Goal: Task Accomplishment & Management: Manage account settings

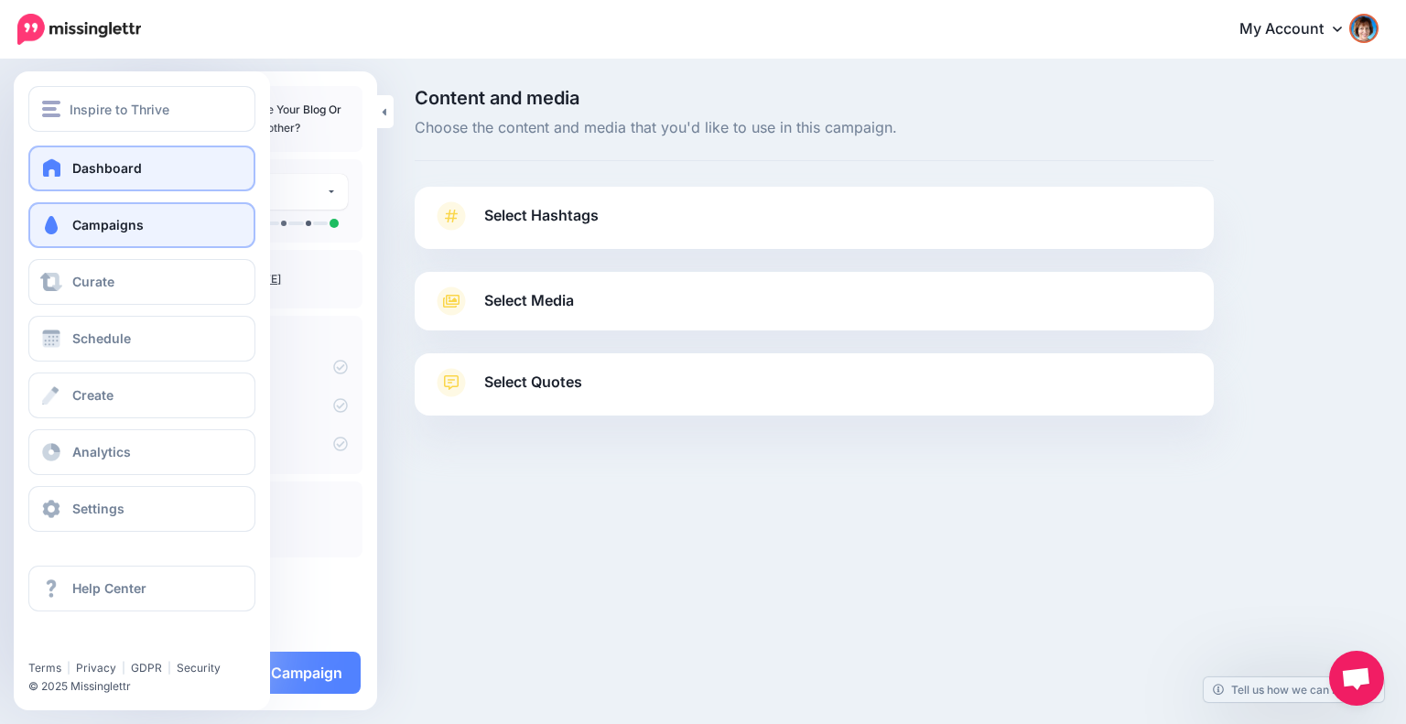
click at [47, 170] on span at bounding box center [52, 167] width 24 height 18
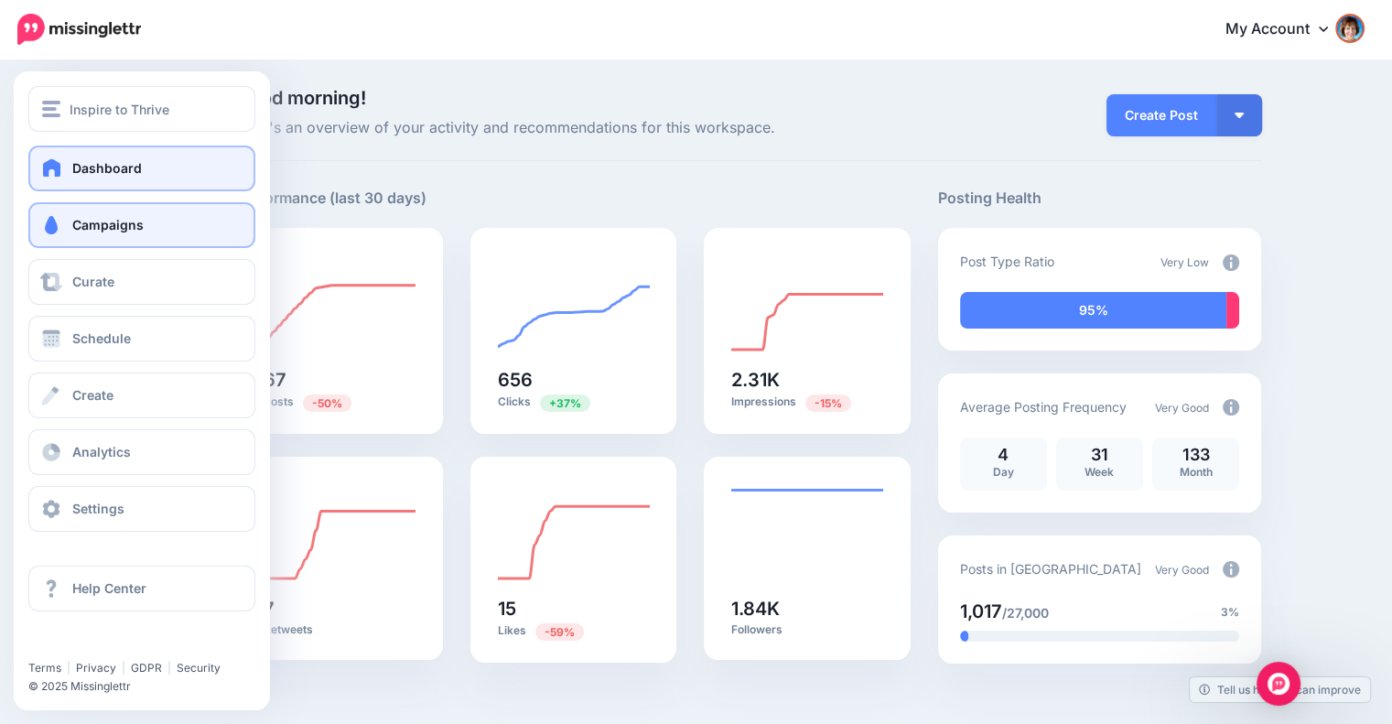
click at [88, 226] on span "Campaigns" at bounding box center [107, 225] width 71 height 16
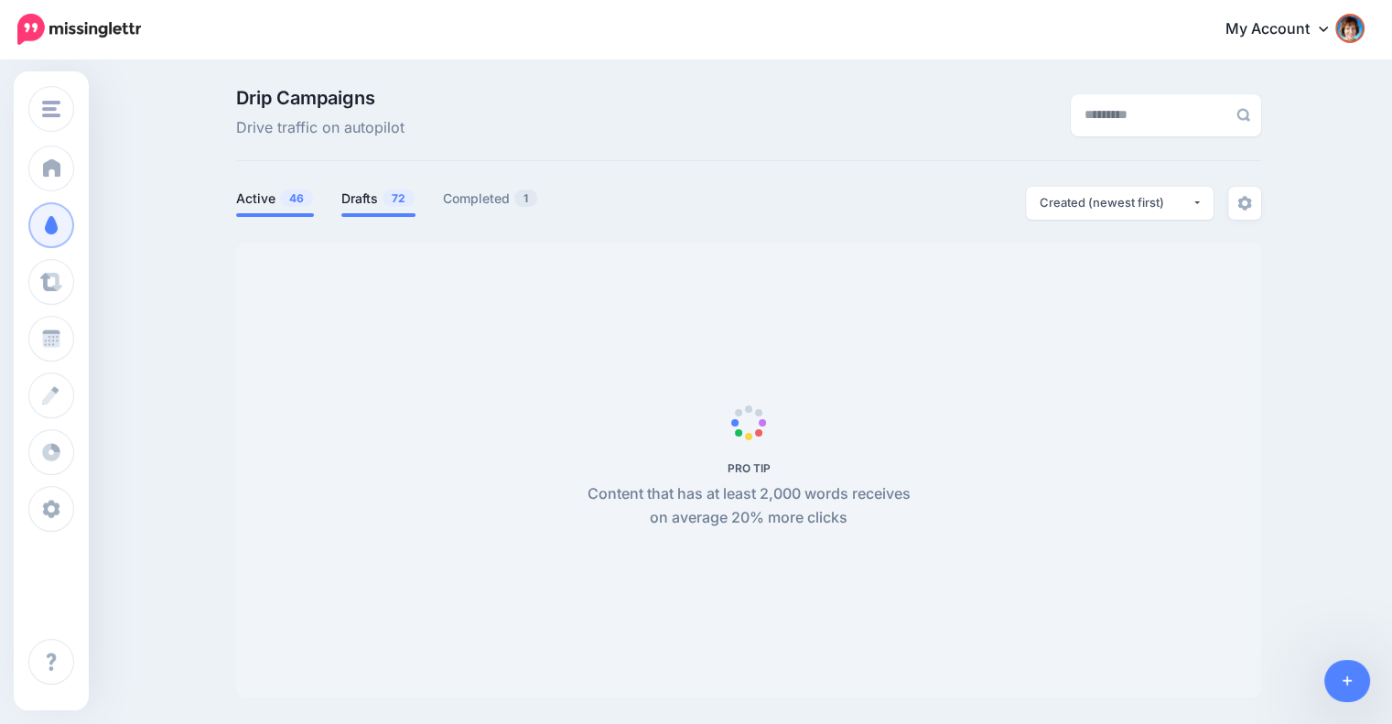
click at [394, 204] on span "72" at bounding box center [399, 197] width 32 height 17
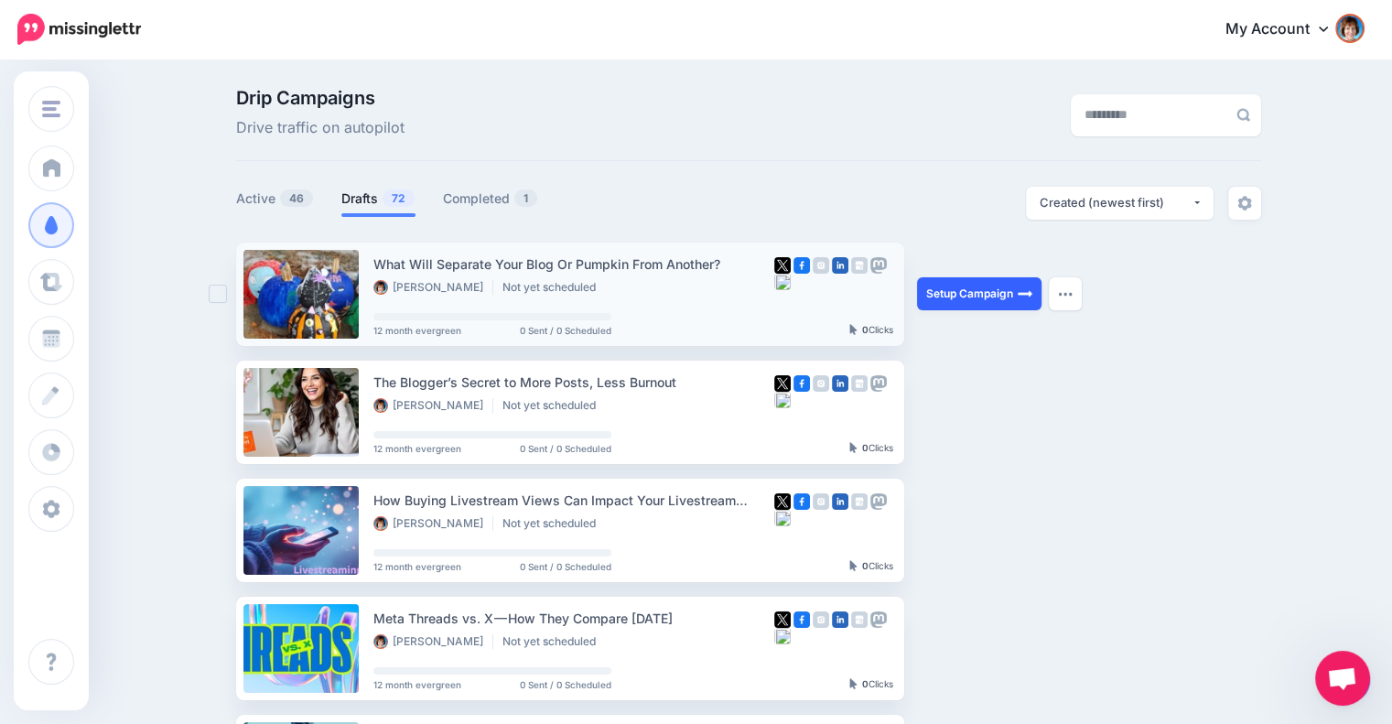
click at [1007, 298] on link "Setup Campaign" at bounding box center [979, 293] width 124 height 33
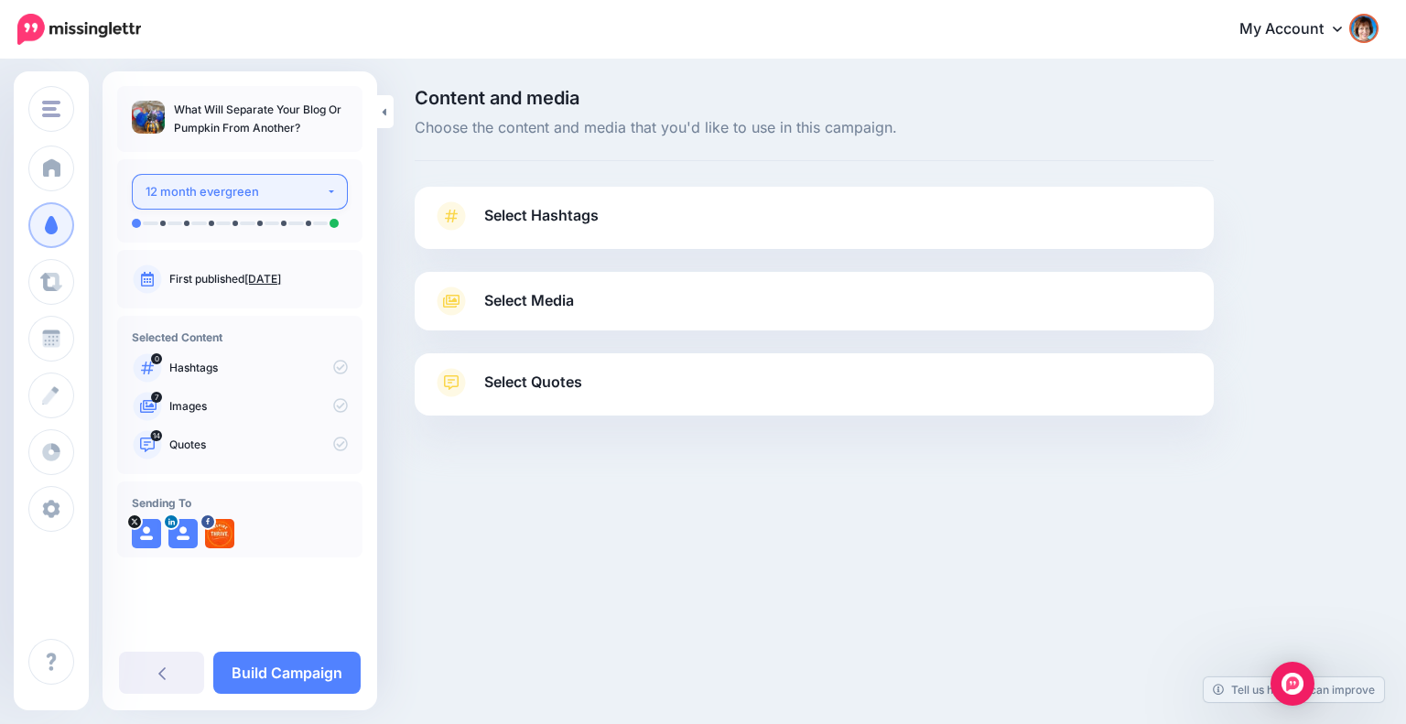
click at [260, 190] on div "12 month evergreen" at bounding box center [235, 191] width 180 height 21
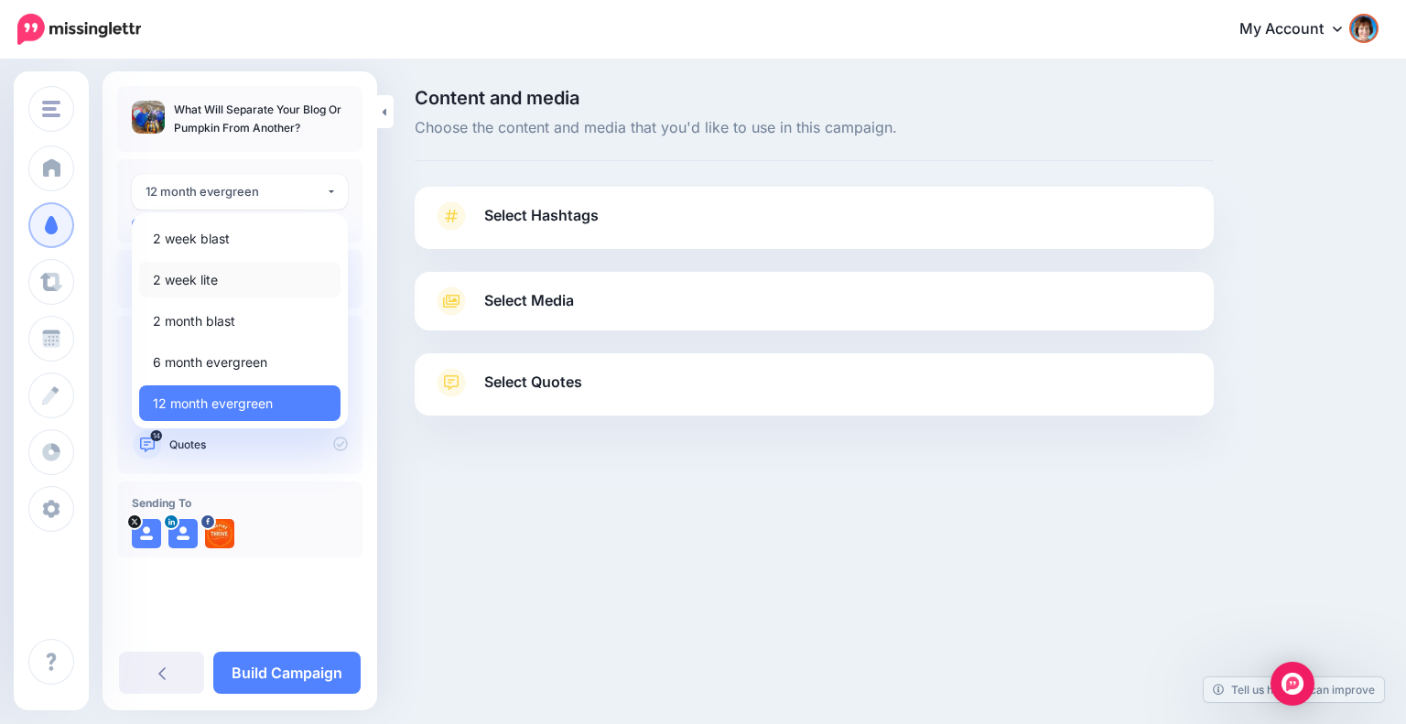
click at [207, 281] on span "2 week lite" at bounding box center [185, 280] width 65 height 22
select select "*****"
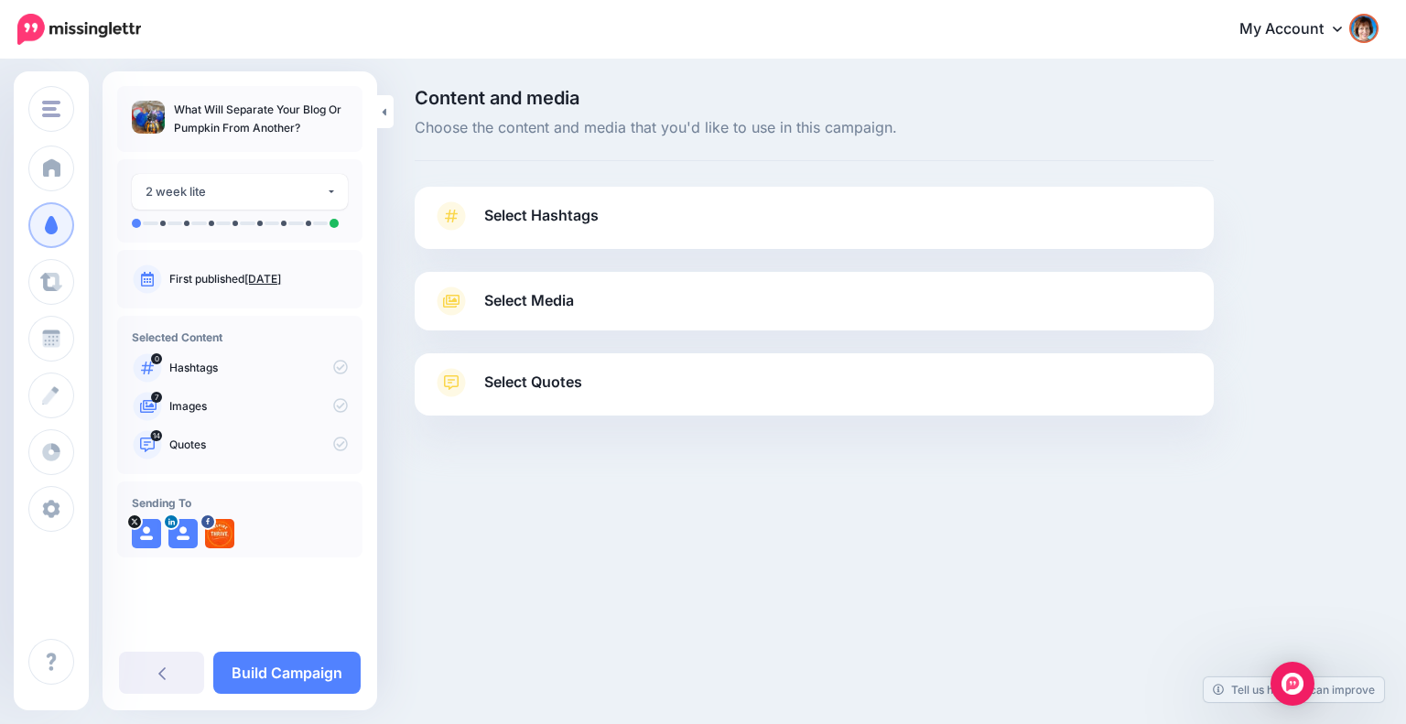
click at [680, 223] on link "Select Hashtags" at bounding box center [814, 225] width 762 height 48
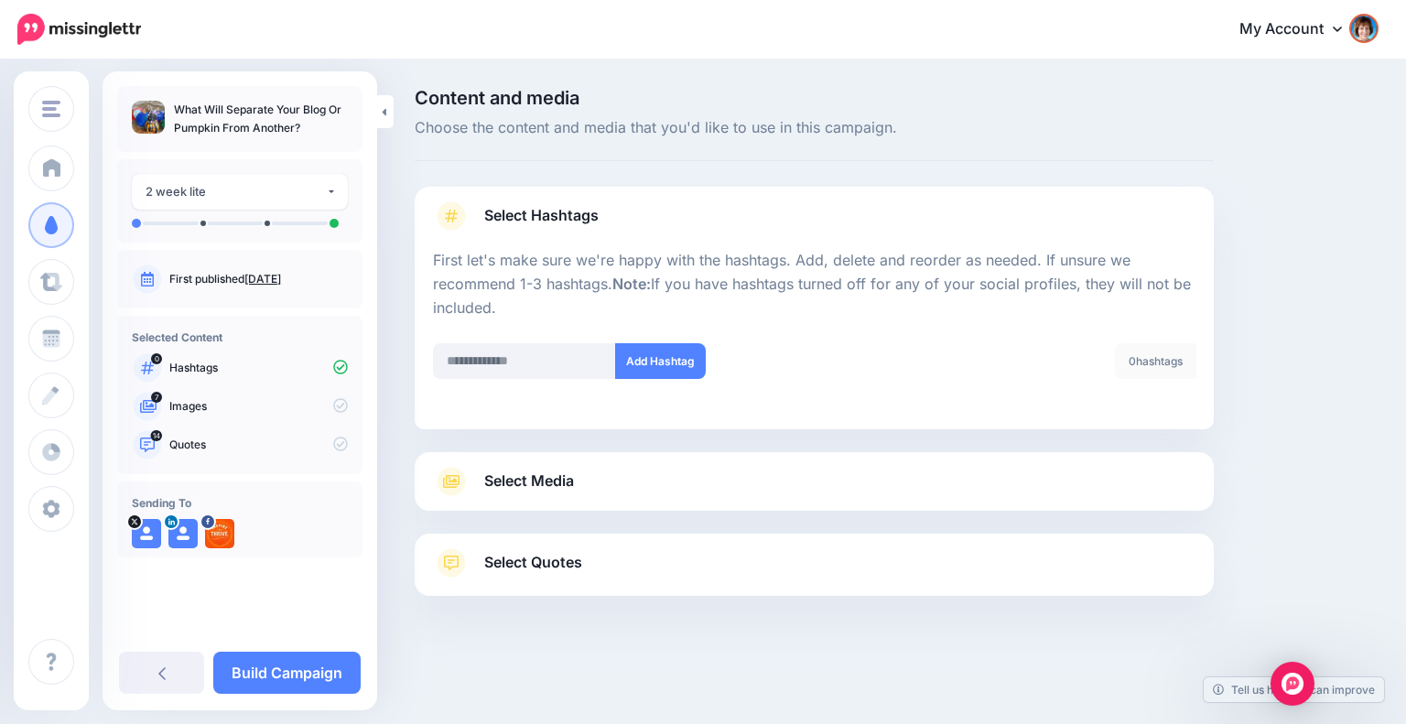
click at [917, 473] on link "Select Media" at bounding box center [814, 481] width 762 height 29
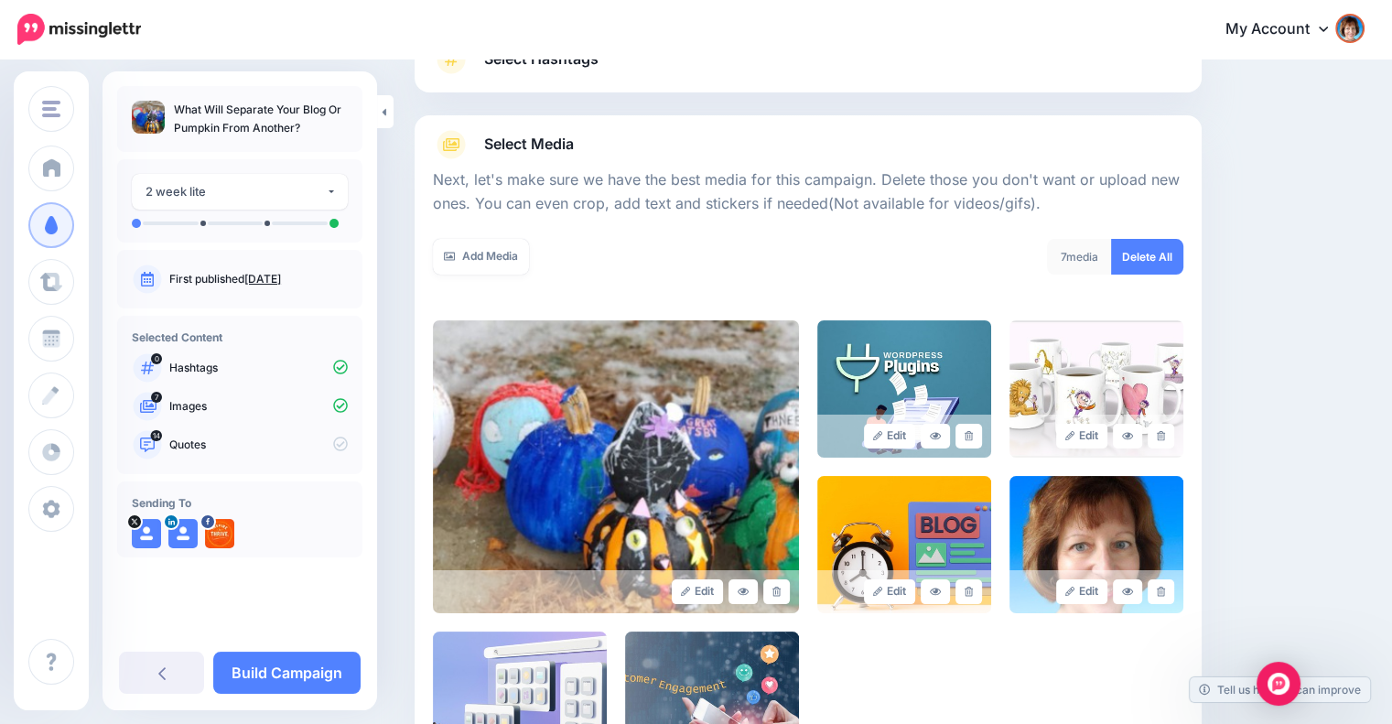
scroll to position [305, 0]
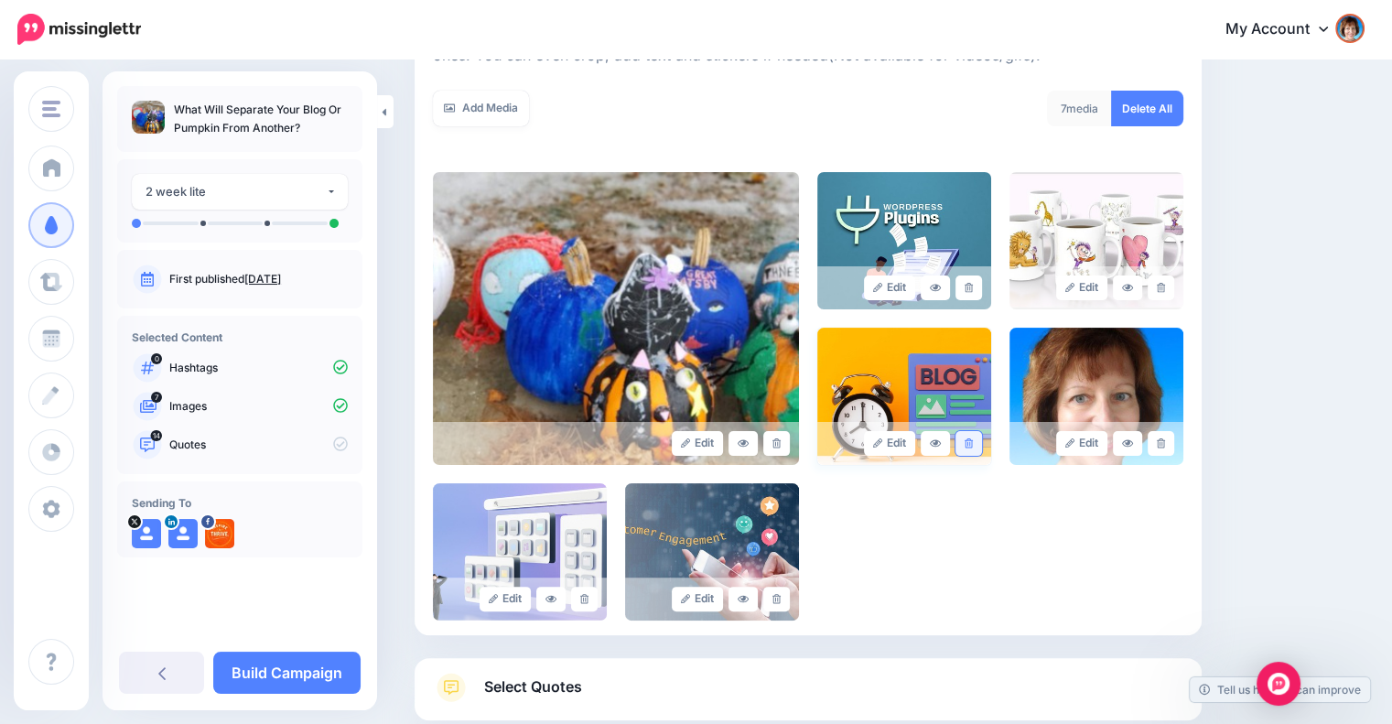
click at [973, 438] on icon at bounding box center [968, 443] width 8 height 10
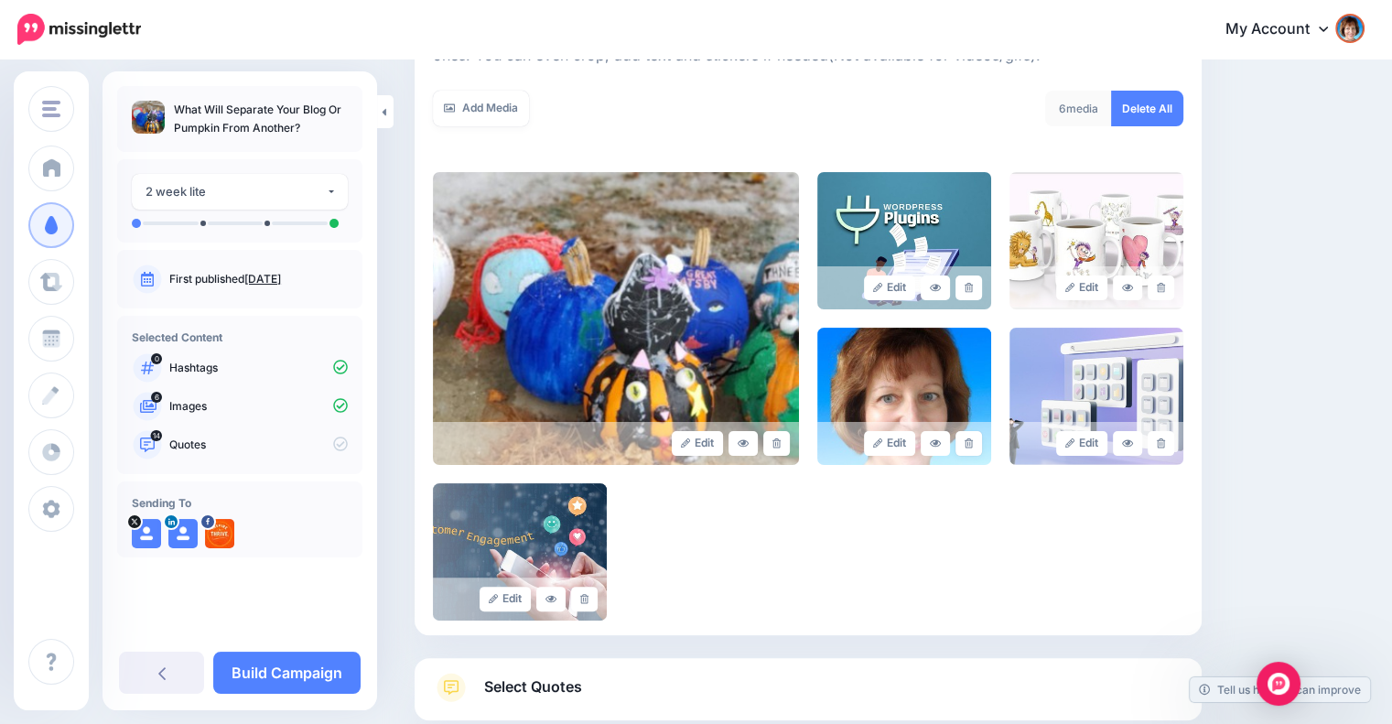
click at [973, 438] on icon at bounding box center [968, 443] width 8 height 10
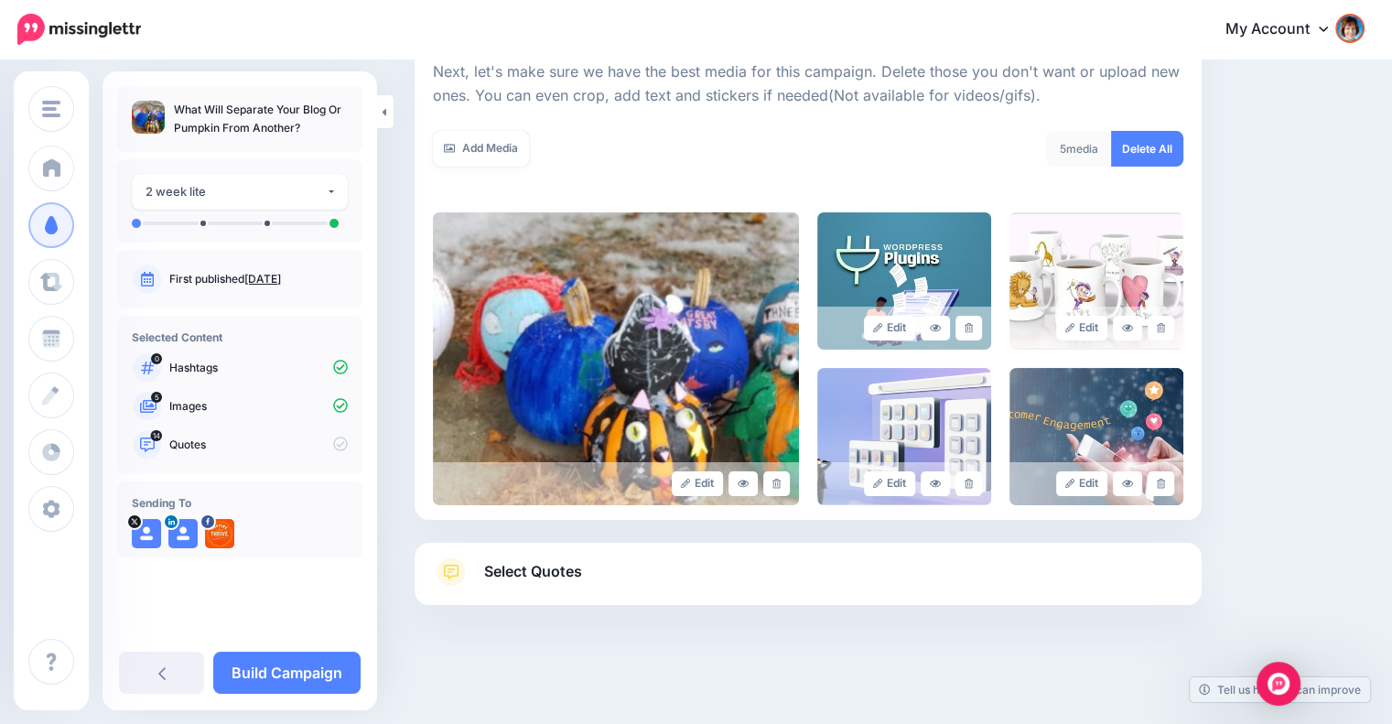
scroll to position [264, 0]
click at [973, 332] on icon at bounding box center [968, 329] width 8 height 10
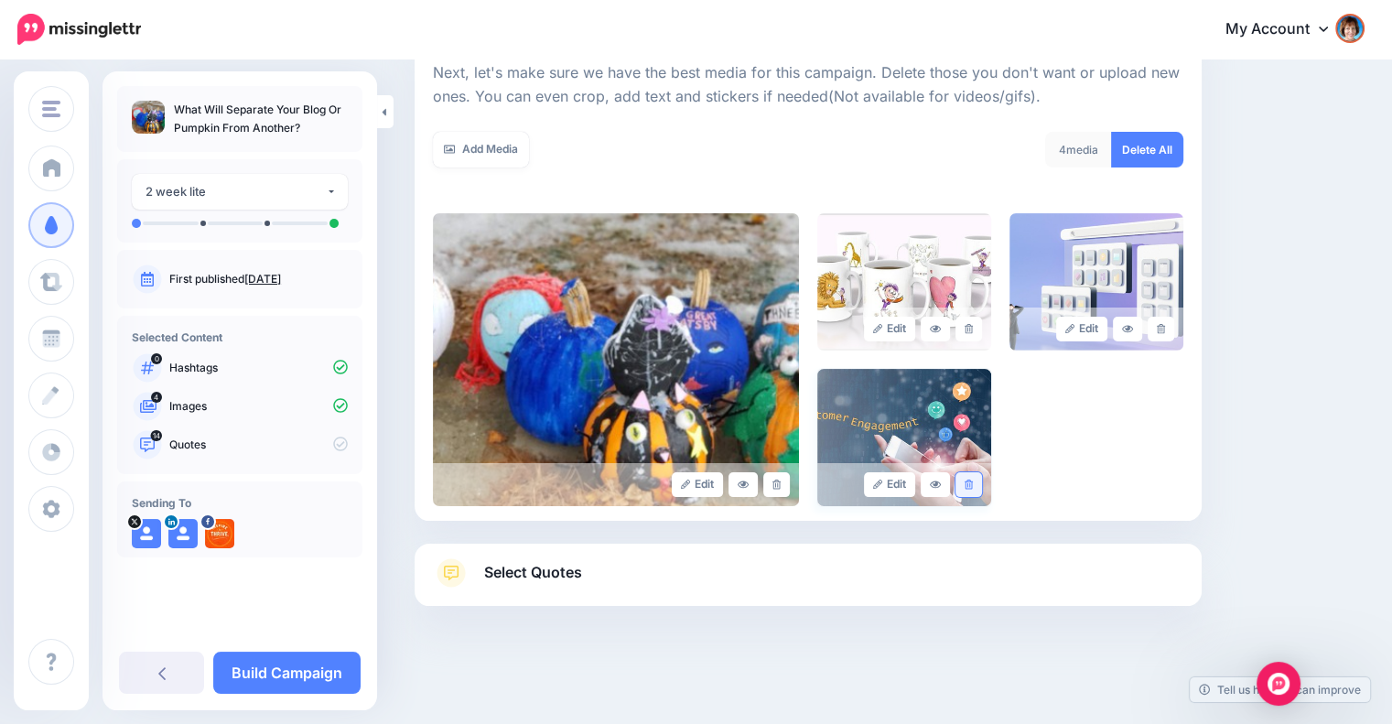
click at [973, 482] on icon at bounding box center [968, 484] width 8 height 10
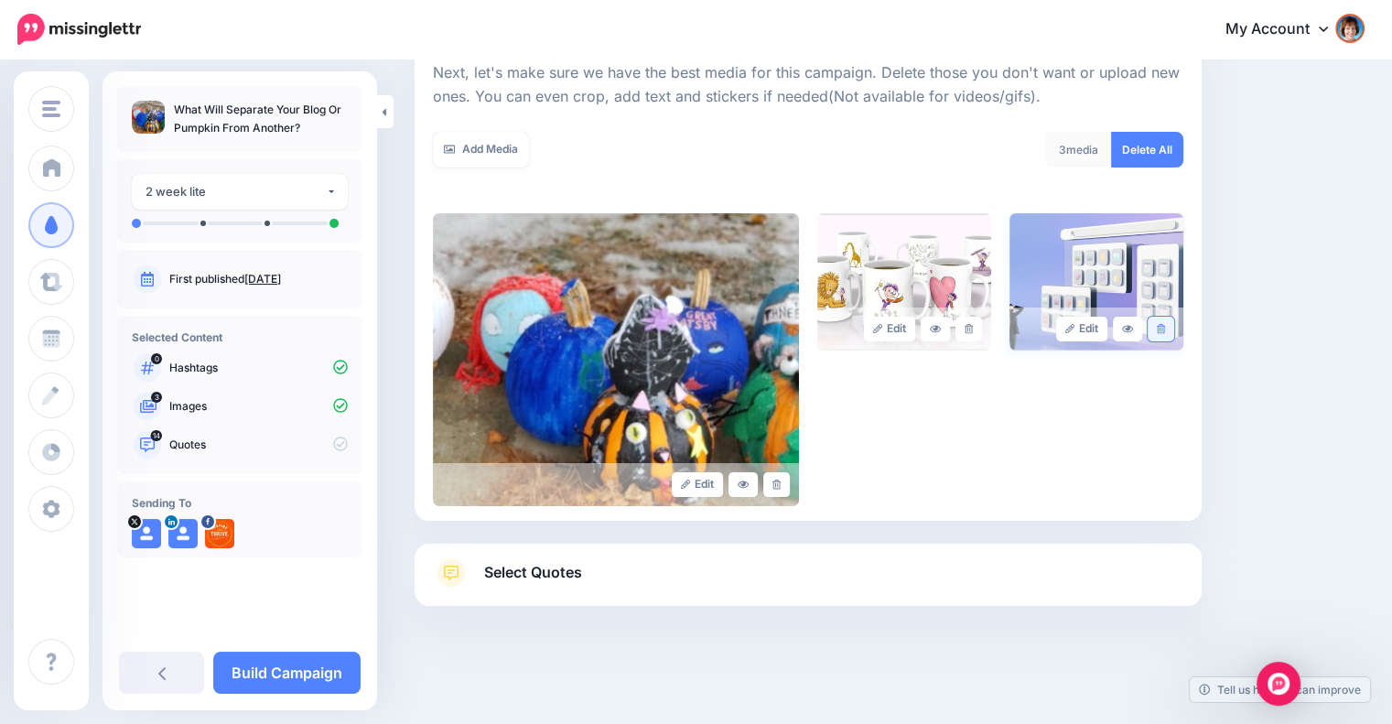
click at [1165, 331] on icon at bounding box center [1161, 329] width 8 height 10
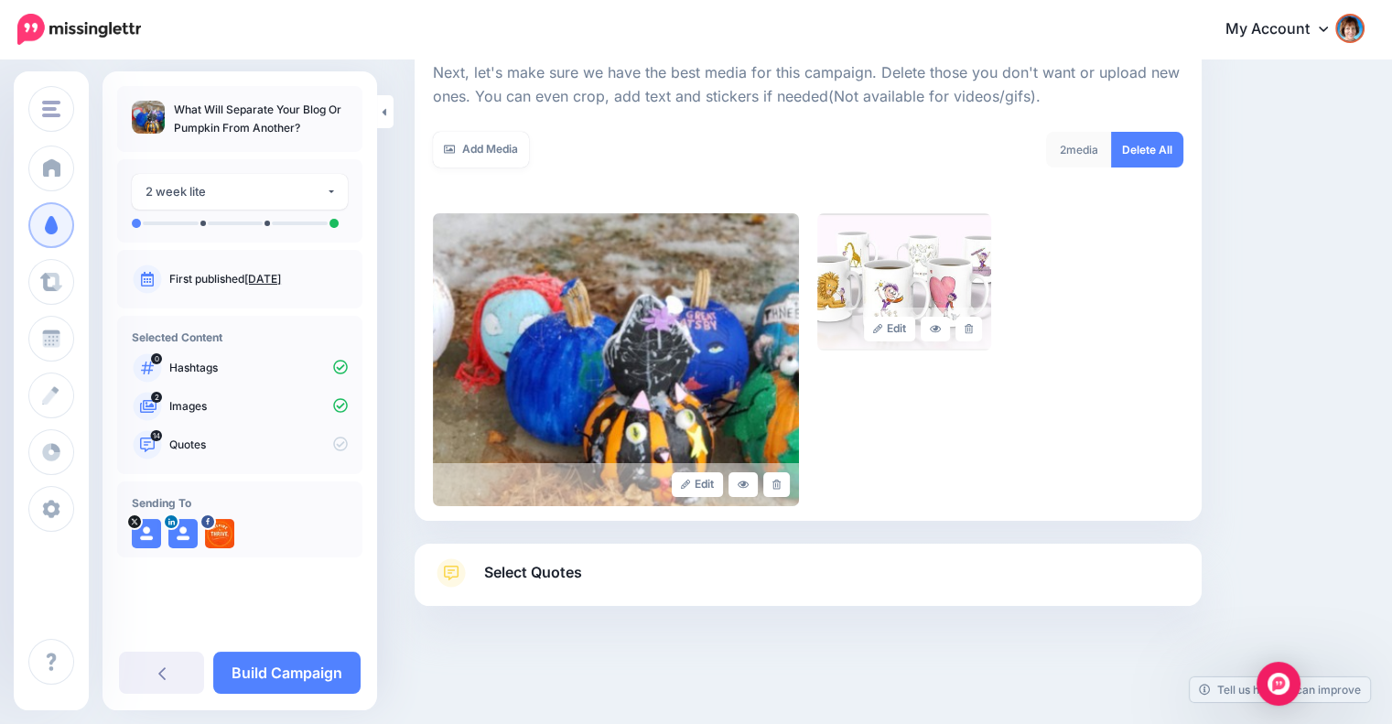
click at [820, 577] on link "Select Quotes" at bounding box center [808, 582] width 750 height 48
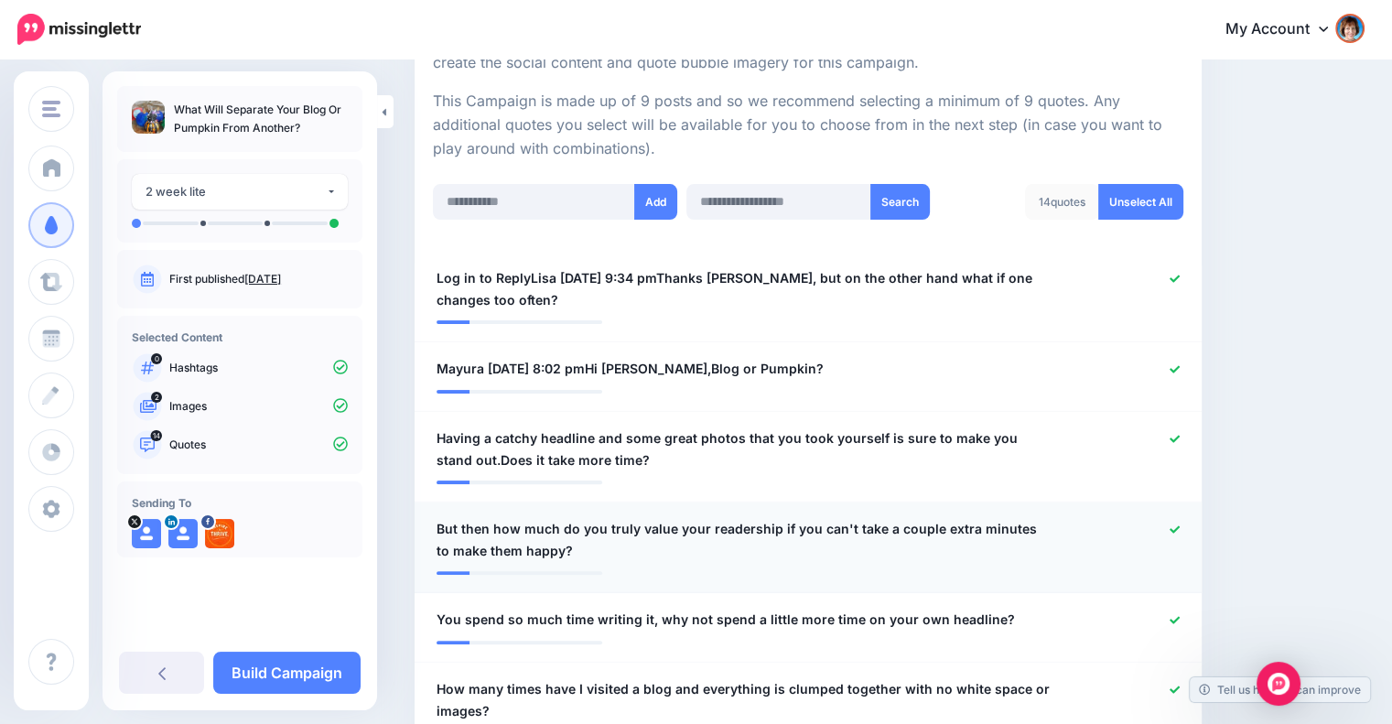
scroll to position [415, 0]
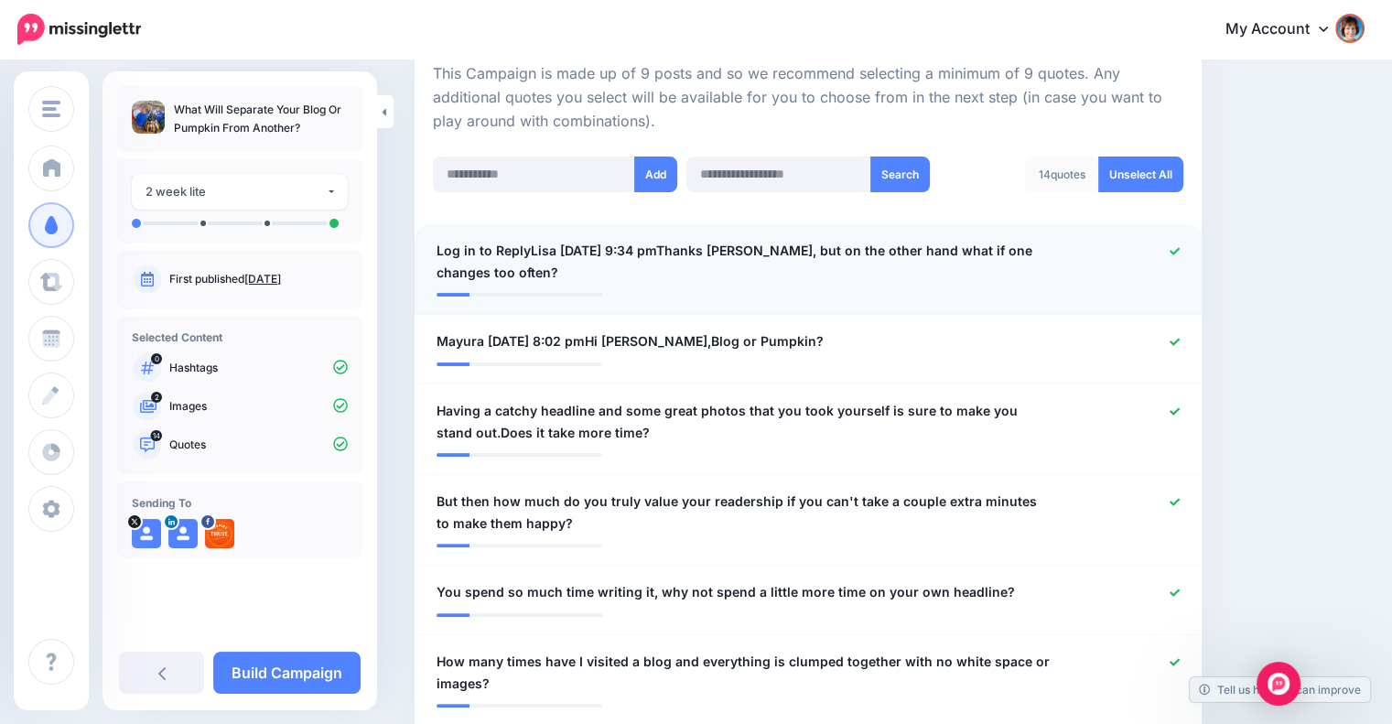
click at [1180, 245] on link at bounding box center [1174, 251] width 10 height 13
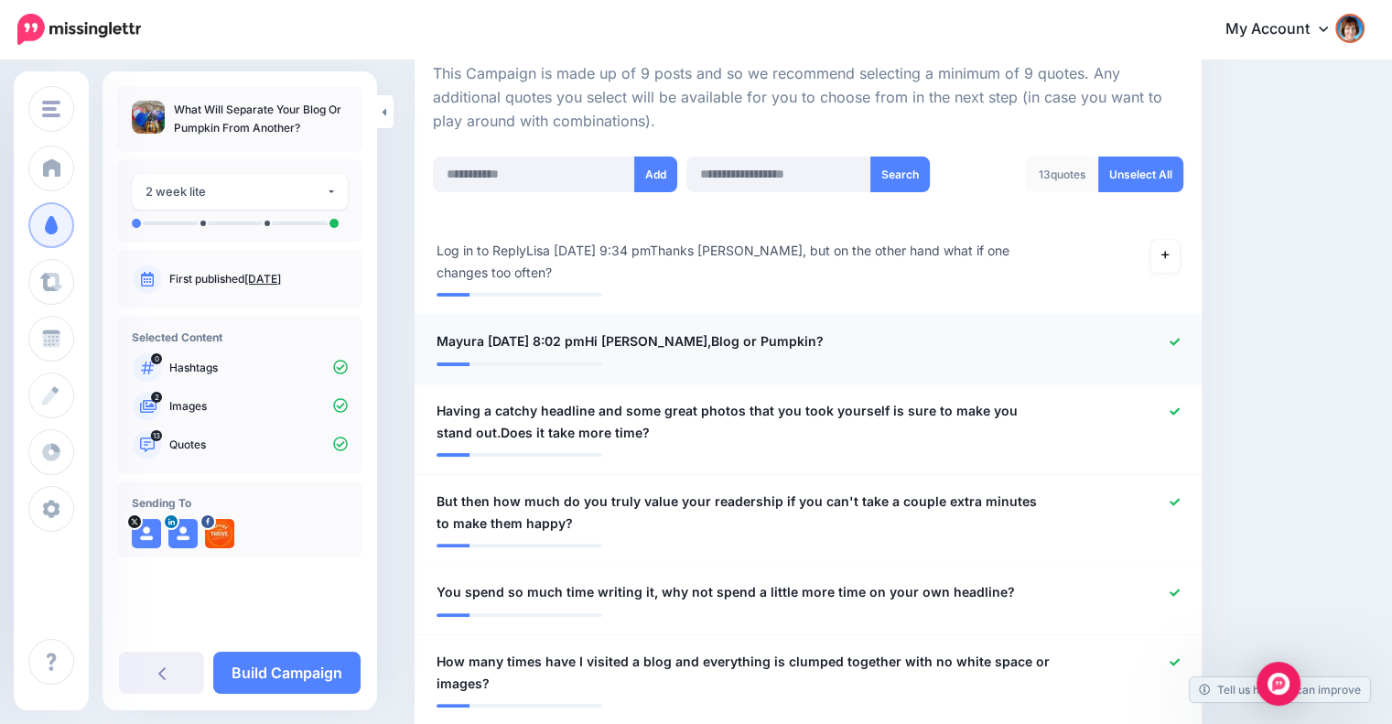
click at [1180, 339] on icon at bounding box center [1174, 342] width 10 height 10
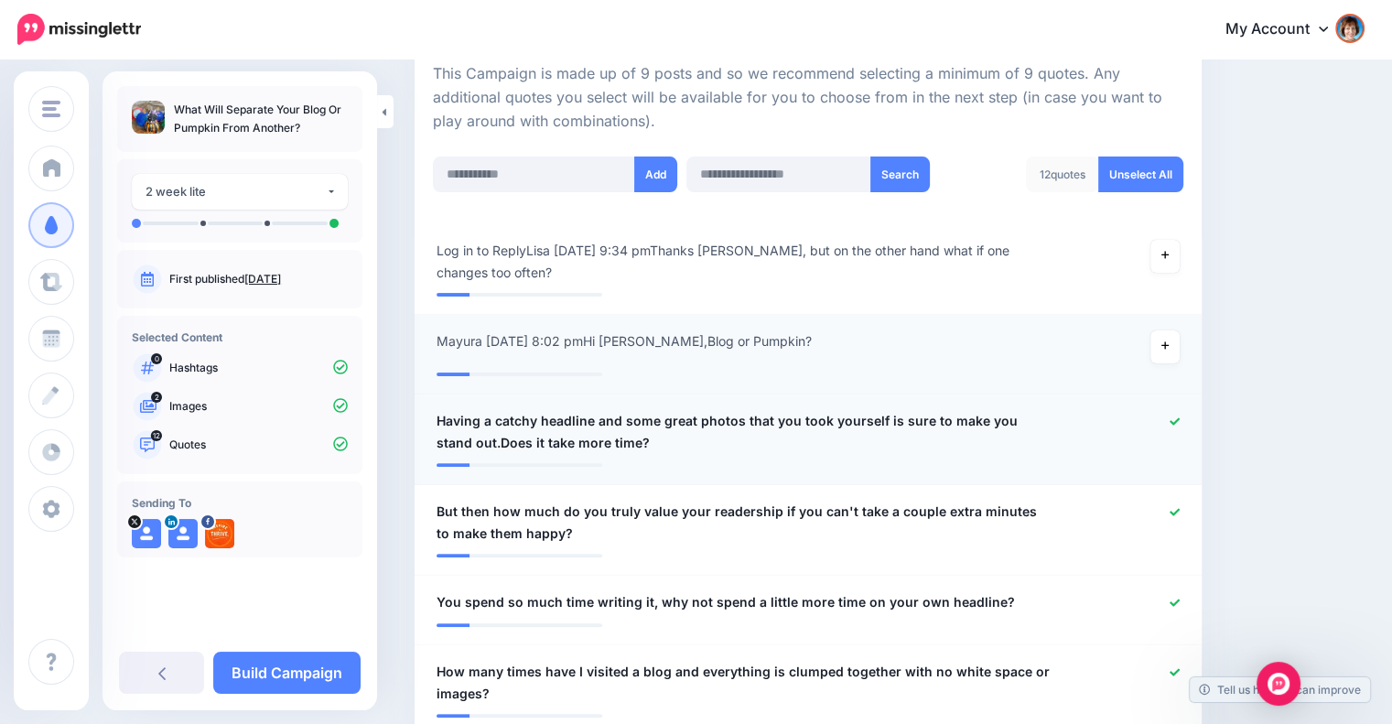
scroll to position [567, 0]
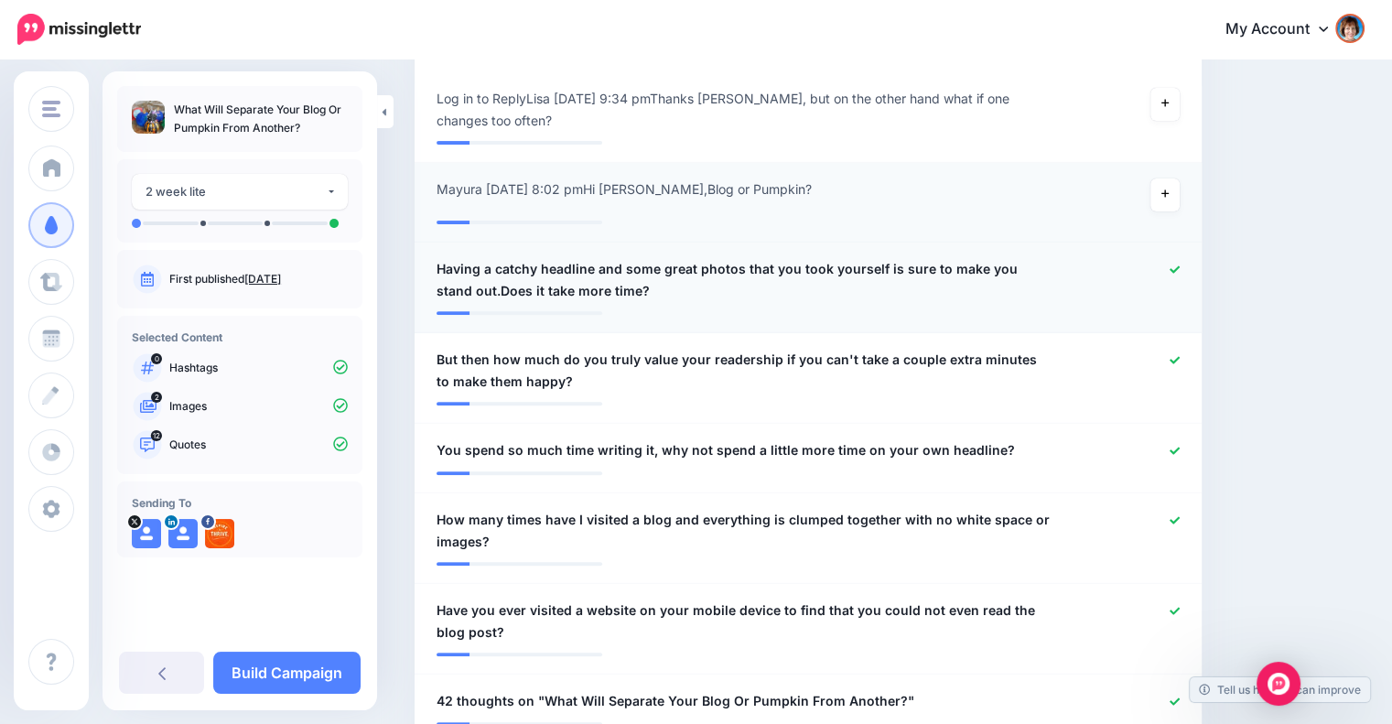
click at [1180, 269] on icon at bounding box center [1174, 268] width 10 height 7
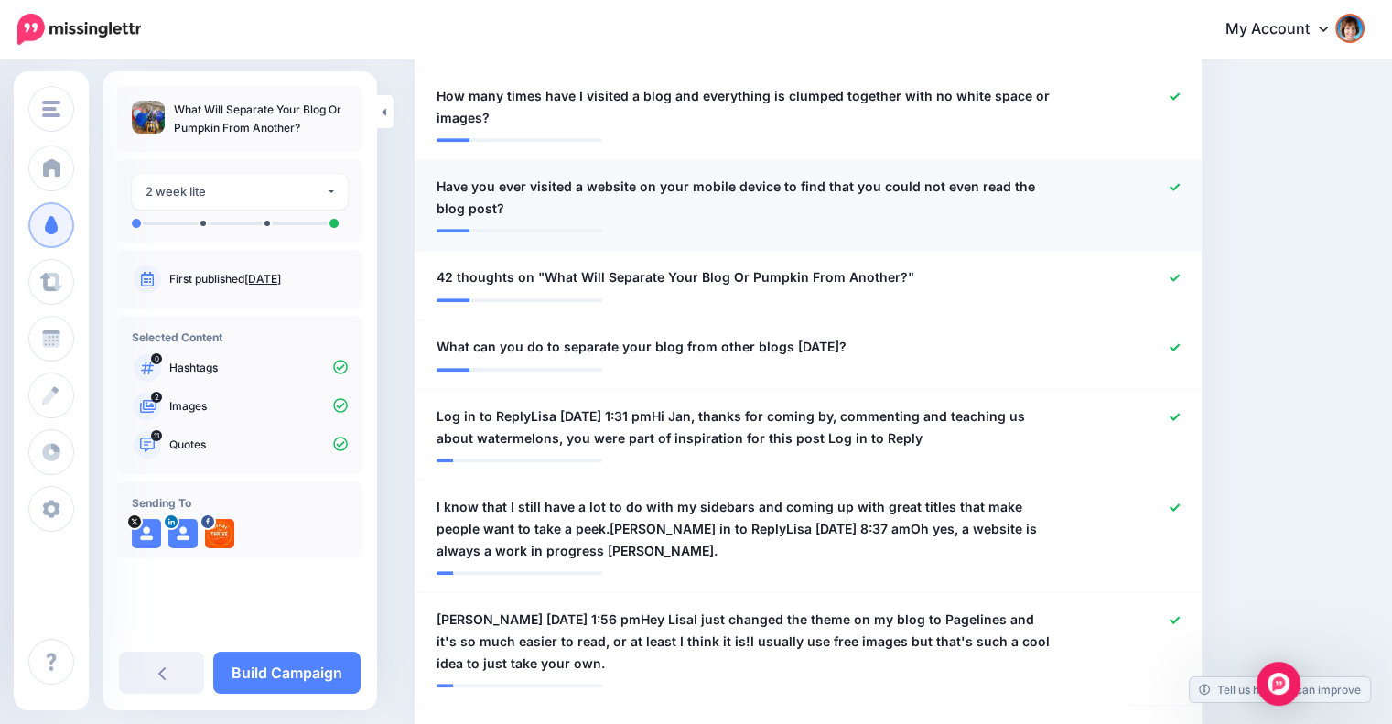
scroll to position [1025, 0]
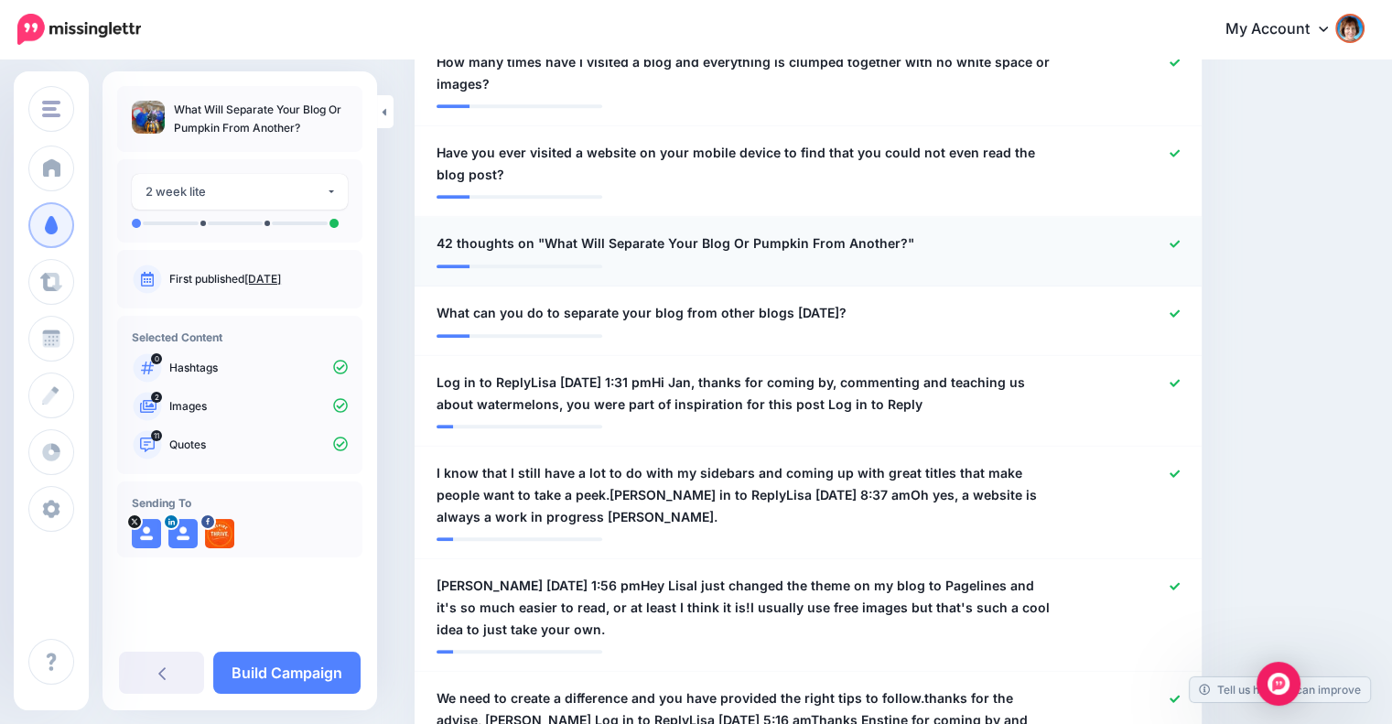
click at [1180, 239] on icon at bounding box center [1174, 244] width 10 height 10
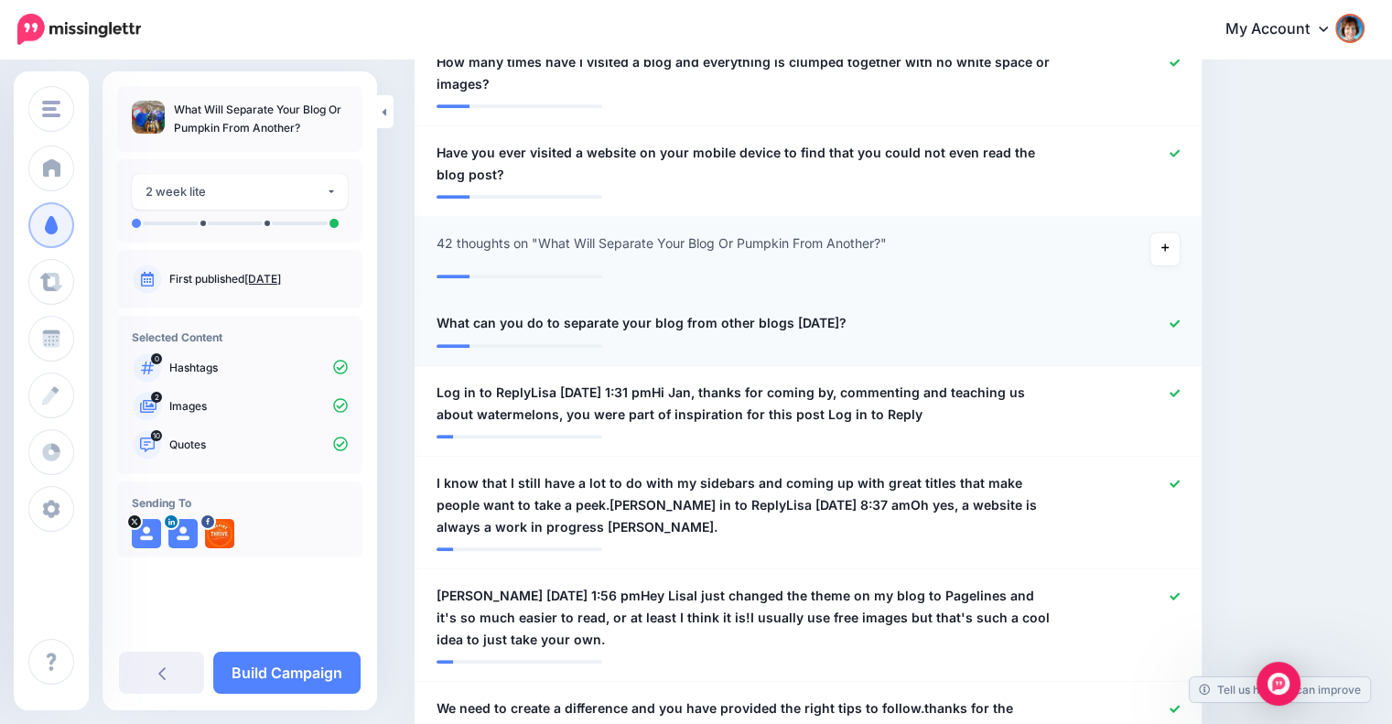
scroll to position [1179, 0]
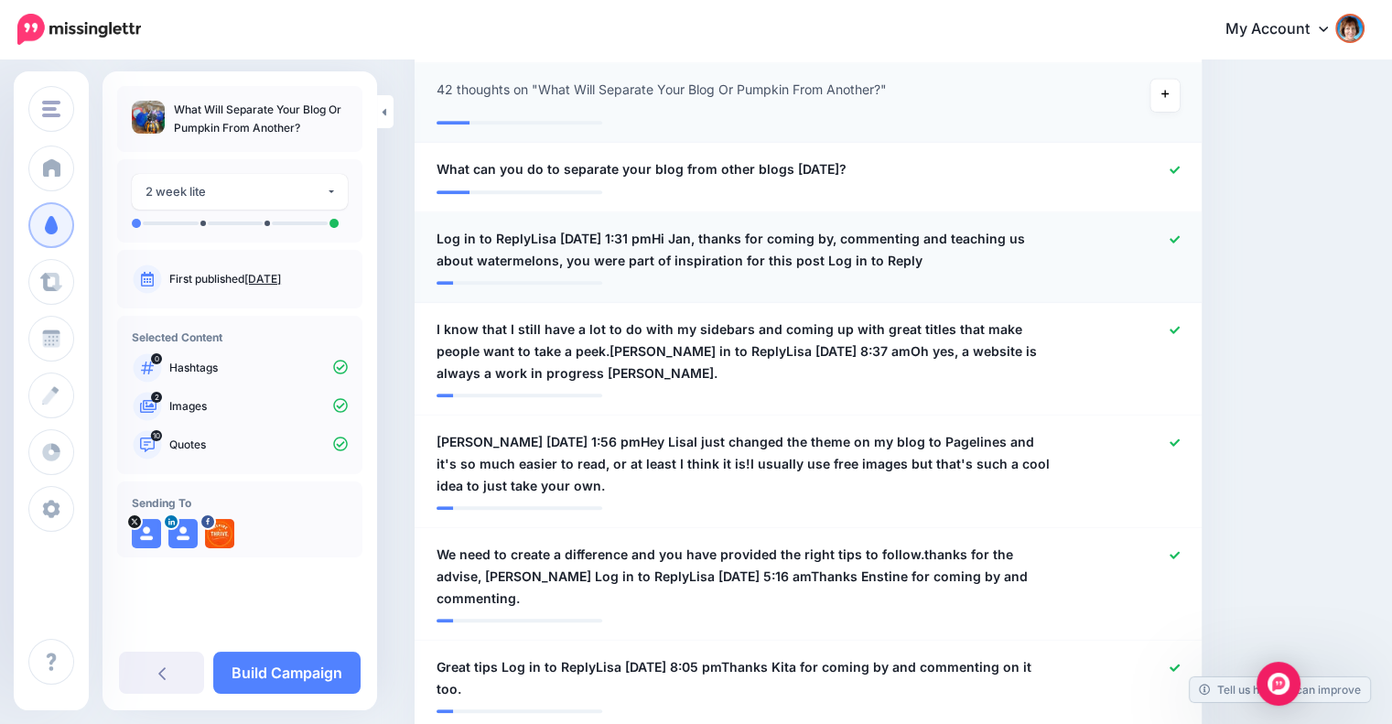
click at [1180, 241] on icon at bounding box center [1174, 238] width 10 height 7
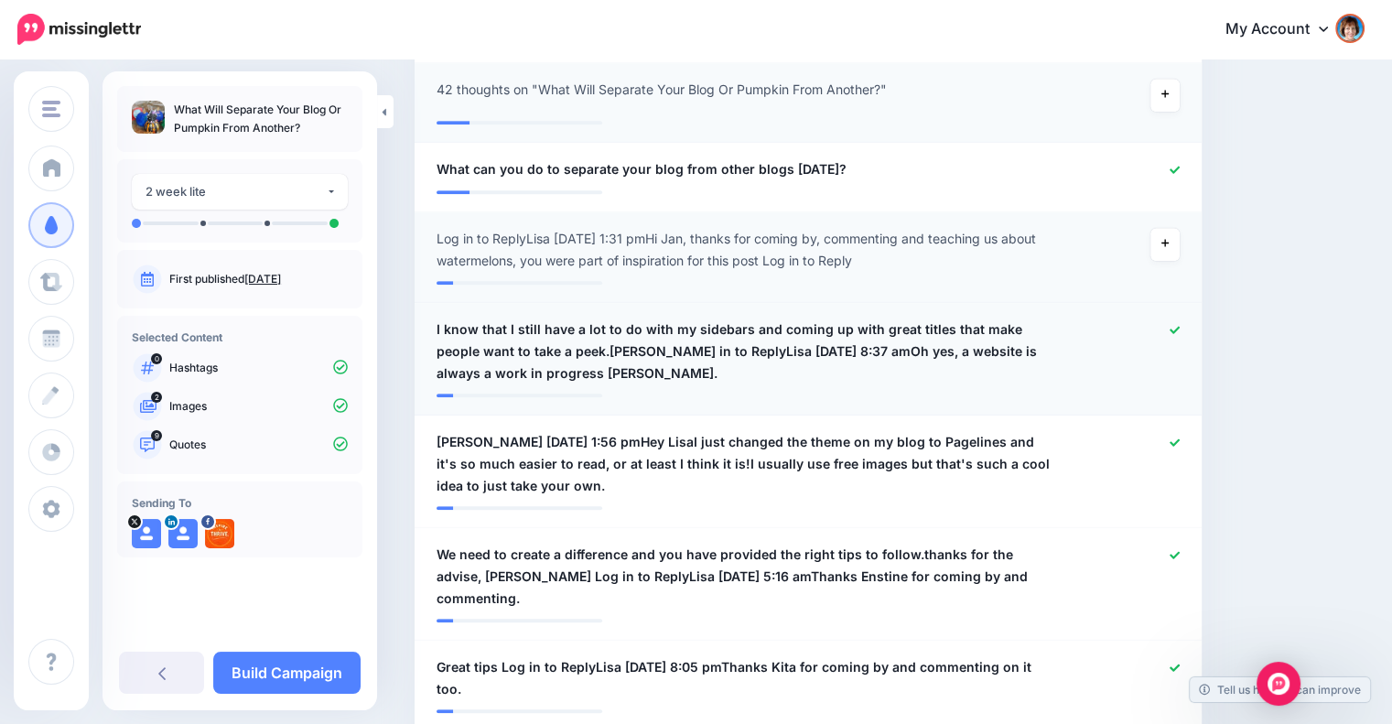
click at [1180, 332] on icon at bounding box center [1174, 330] width 10 height 10
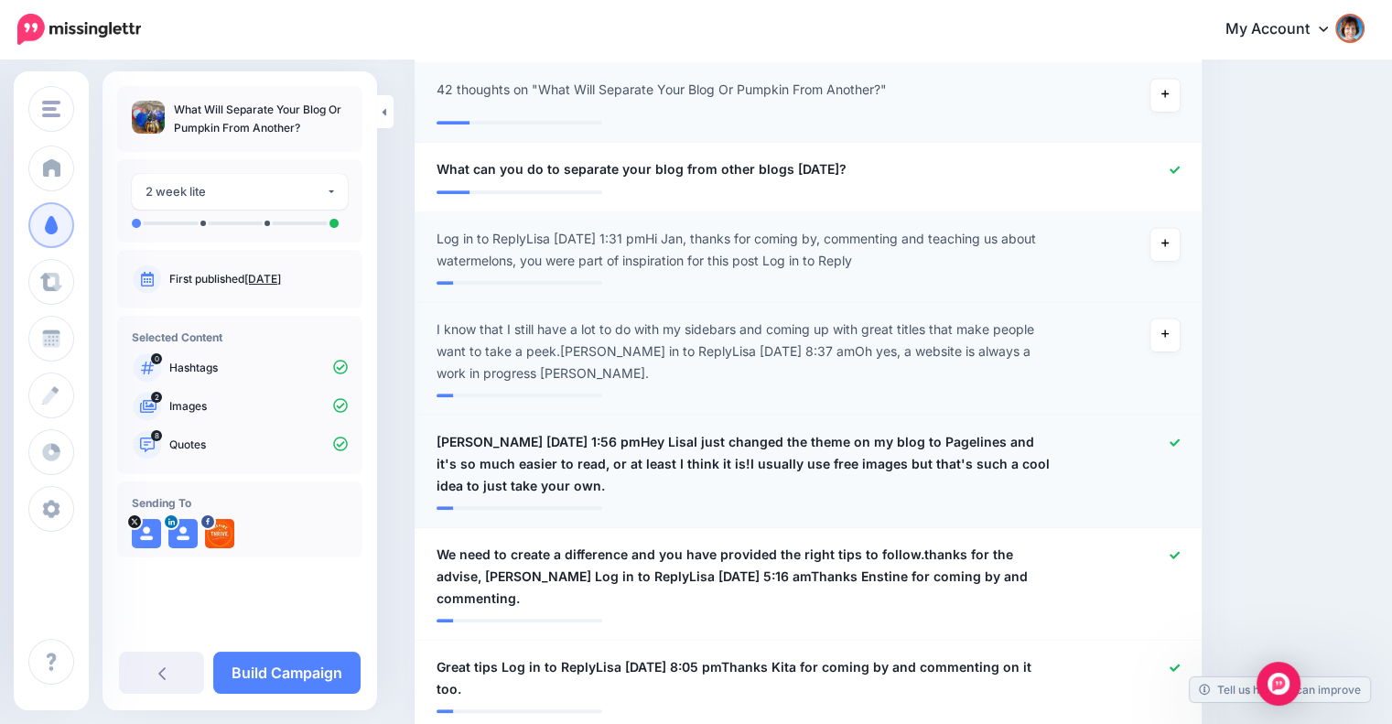
click at [1180, 439] on icon at bounding box center [1174, 442] width 10 height 10
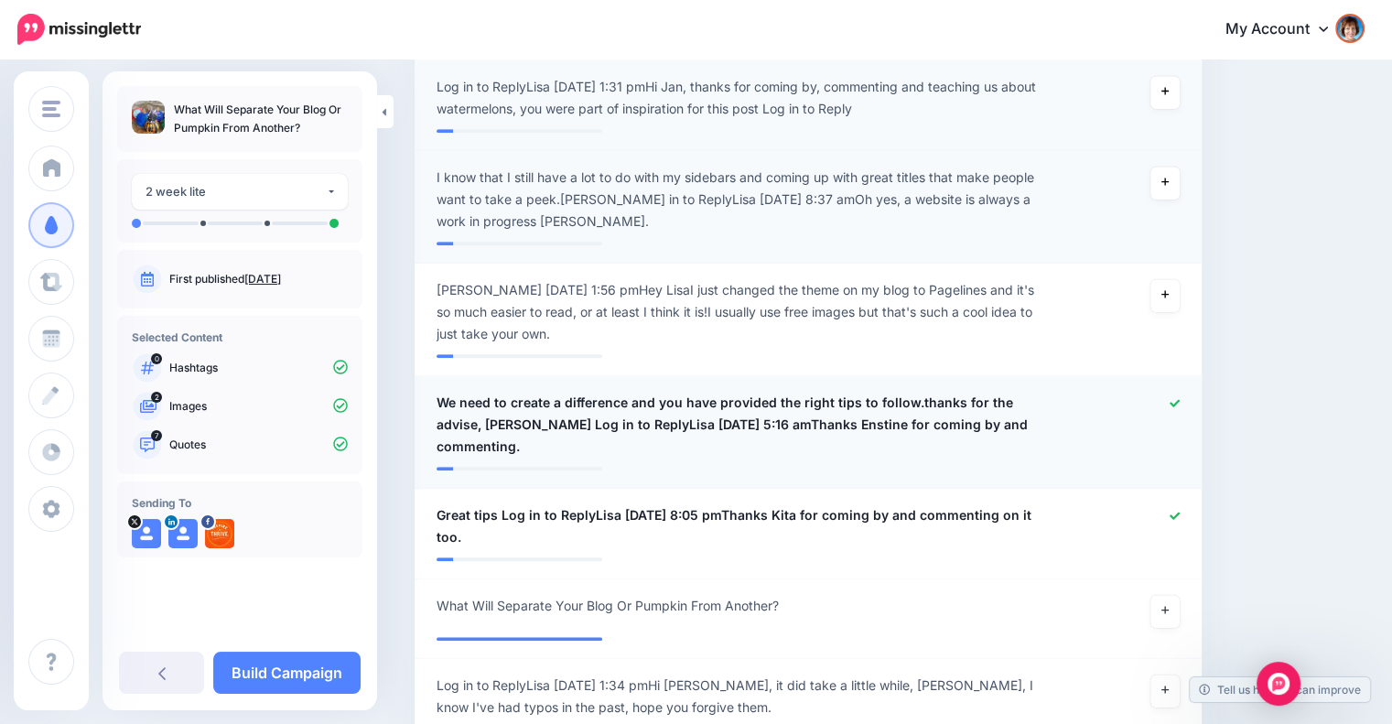
click at [1180, 398] on icon at bounding box center [1174, 403] width 10 height 10
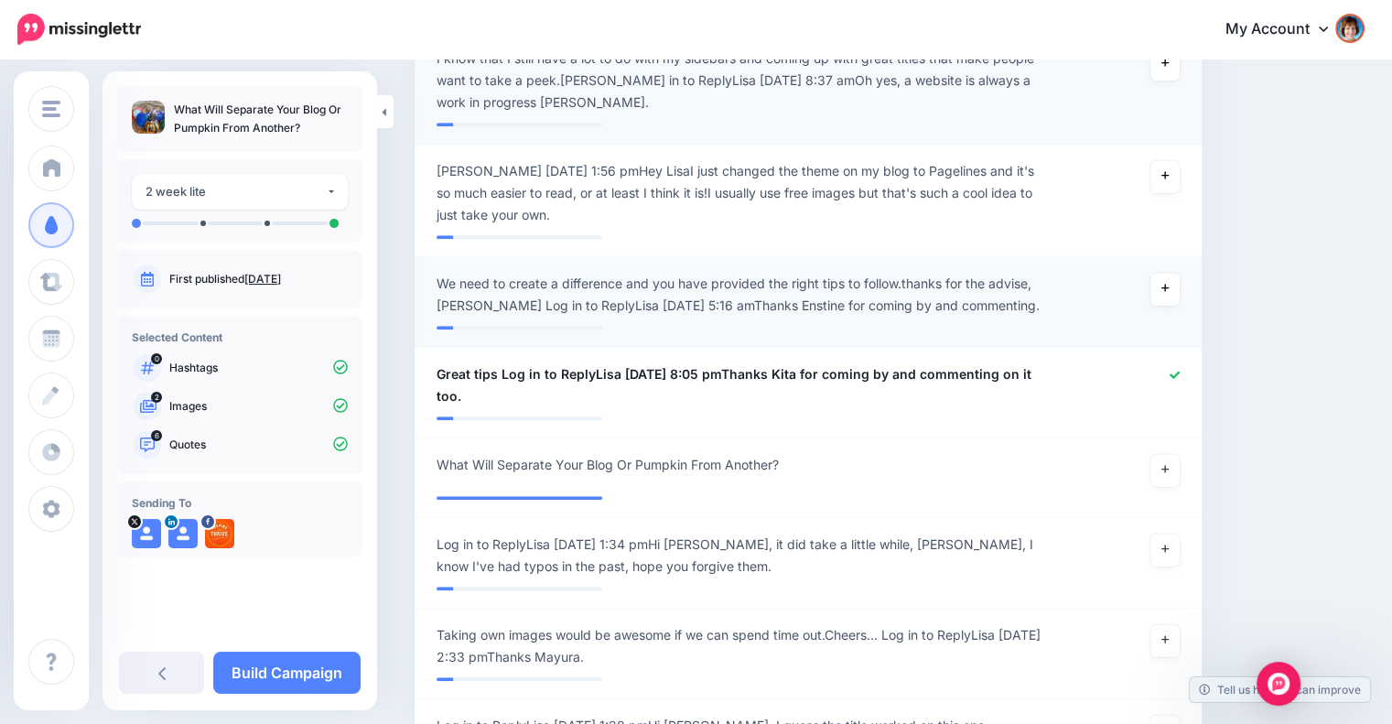
scroll to position [1482, 0]
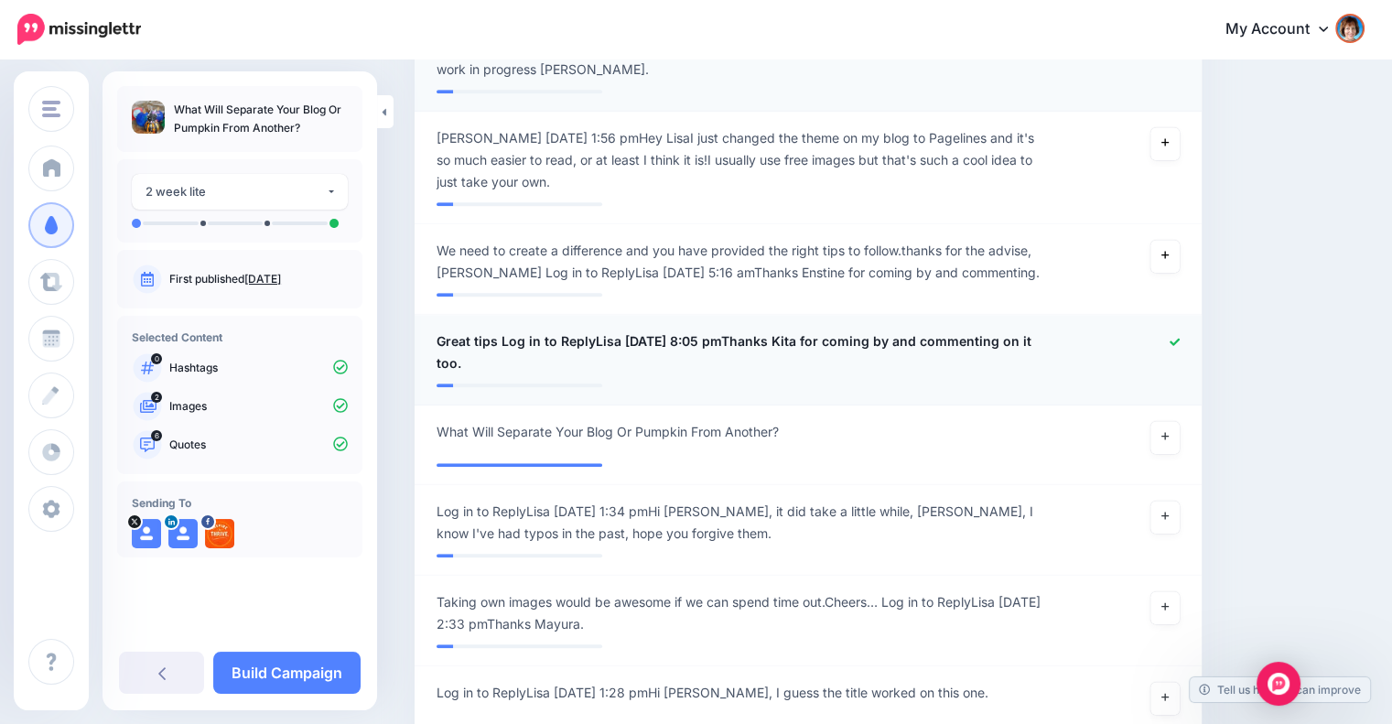
click at [1180, 338] on icon at bounding box center [1174, 342] width 10 height 10
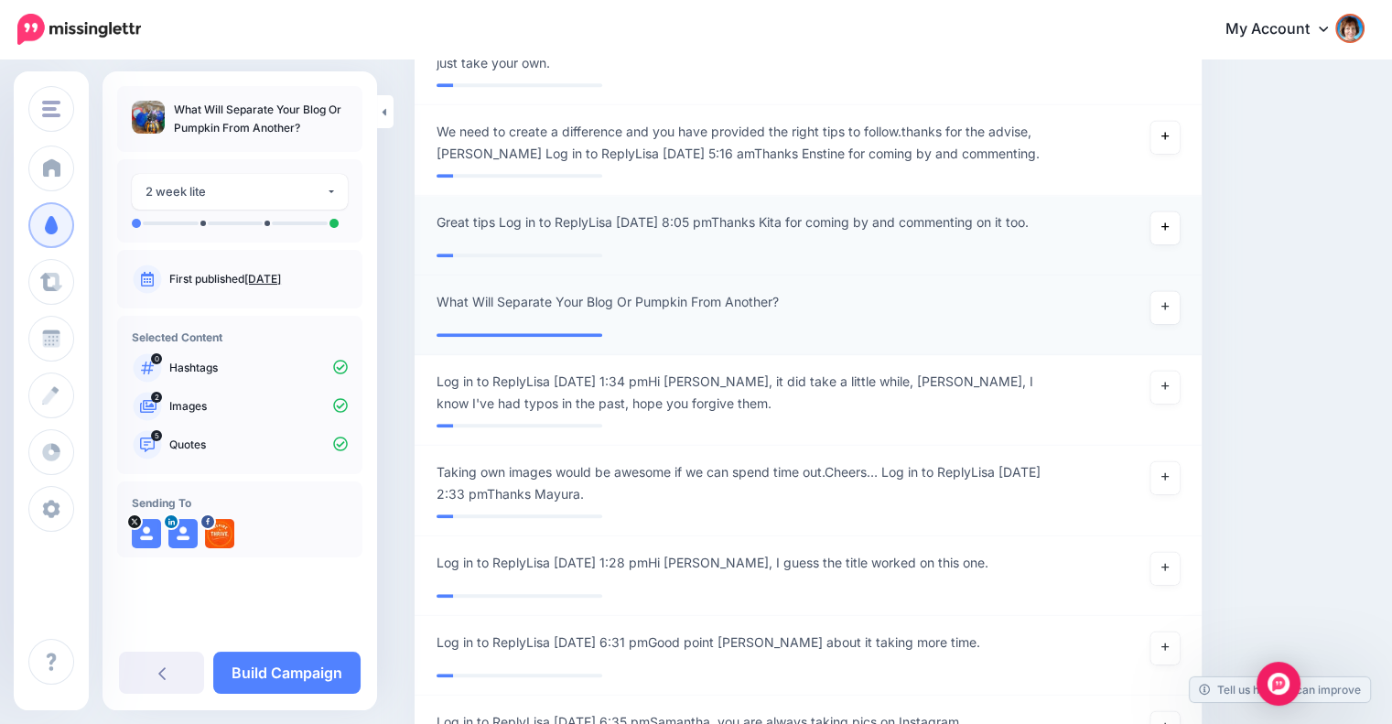
scroll to position [1636, 0]
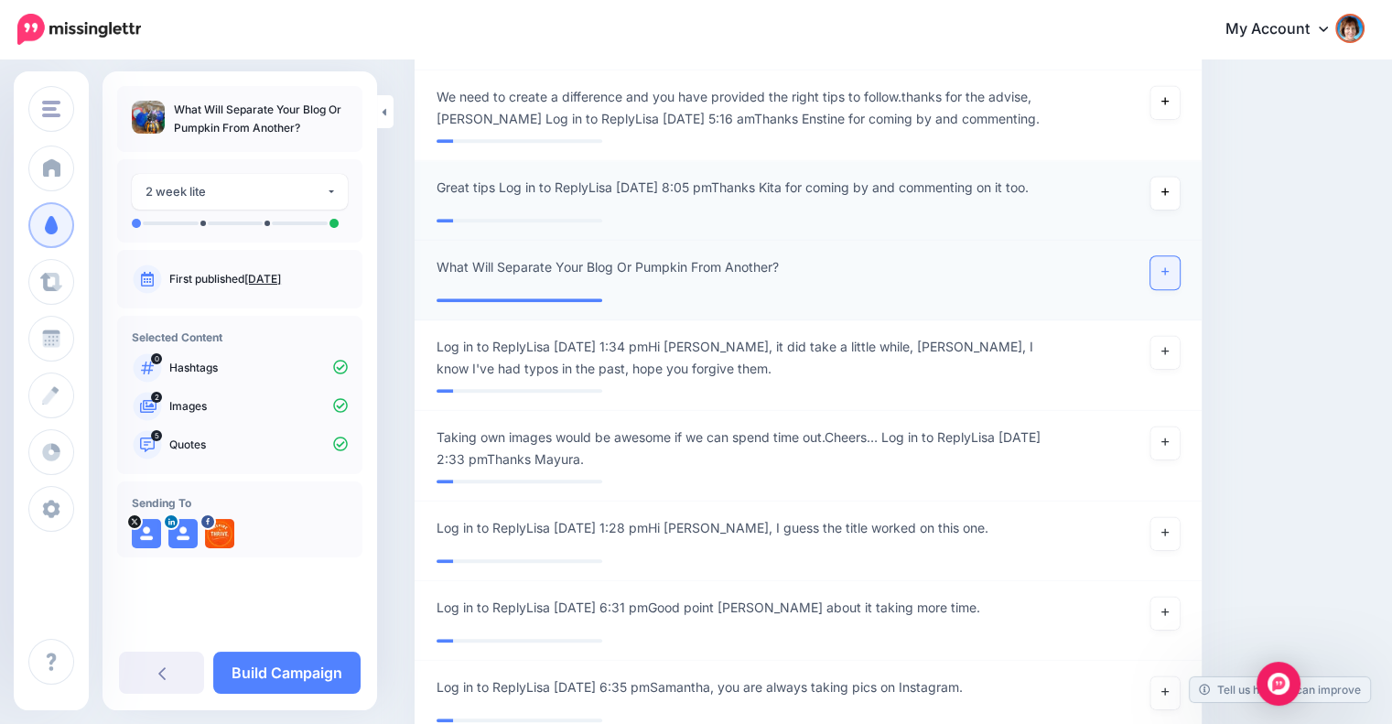
click at [1169, 276] on icon at bounding box center [1164, 271] width 7 height 10
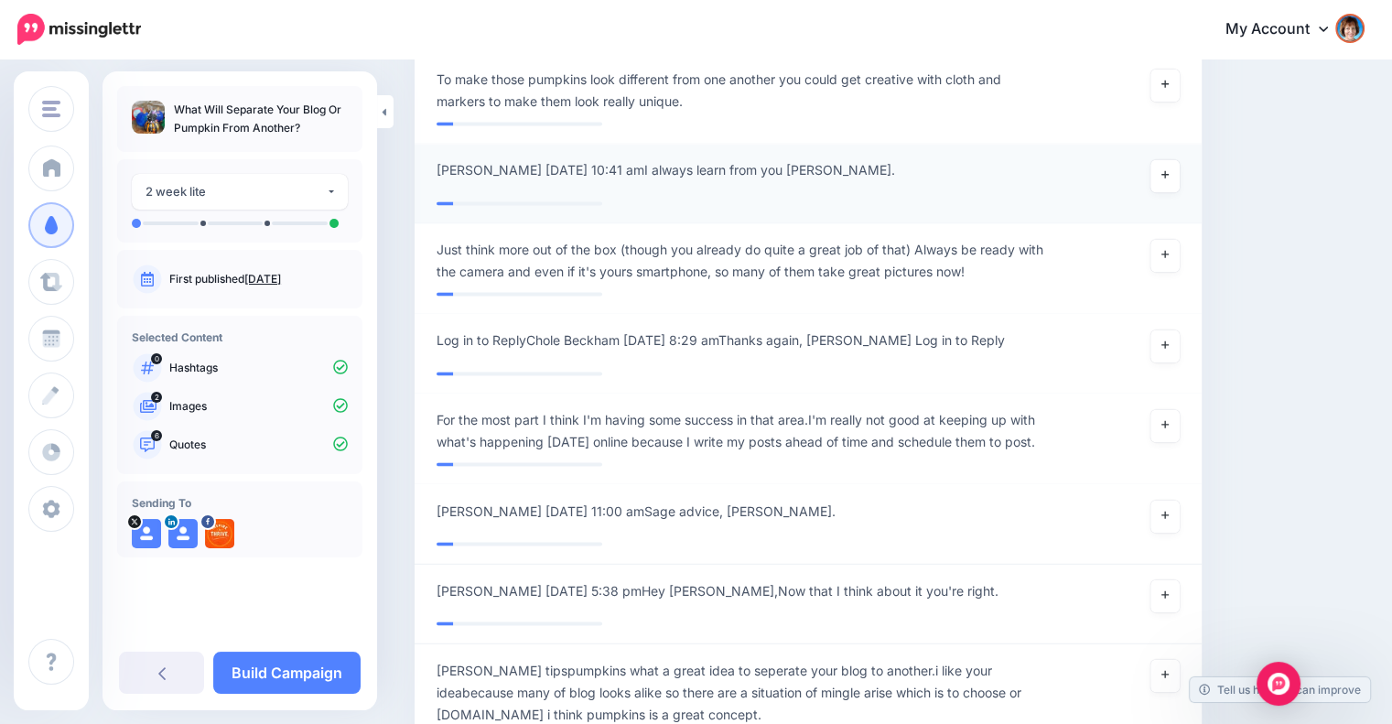
scroll to position [3009, 0]
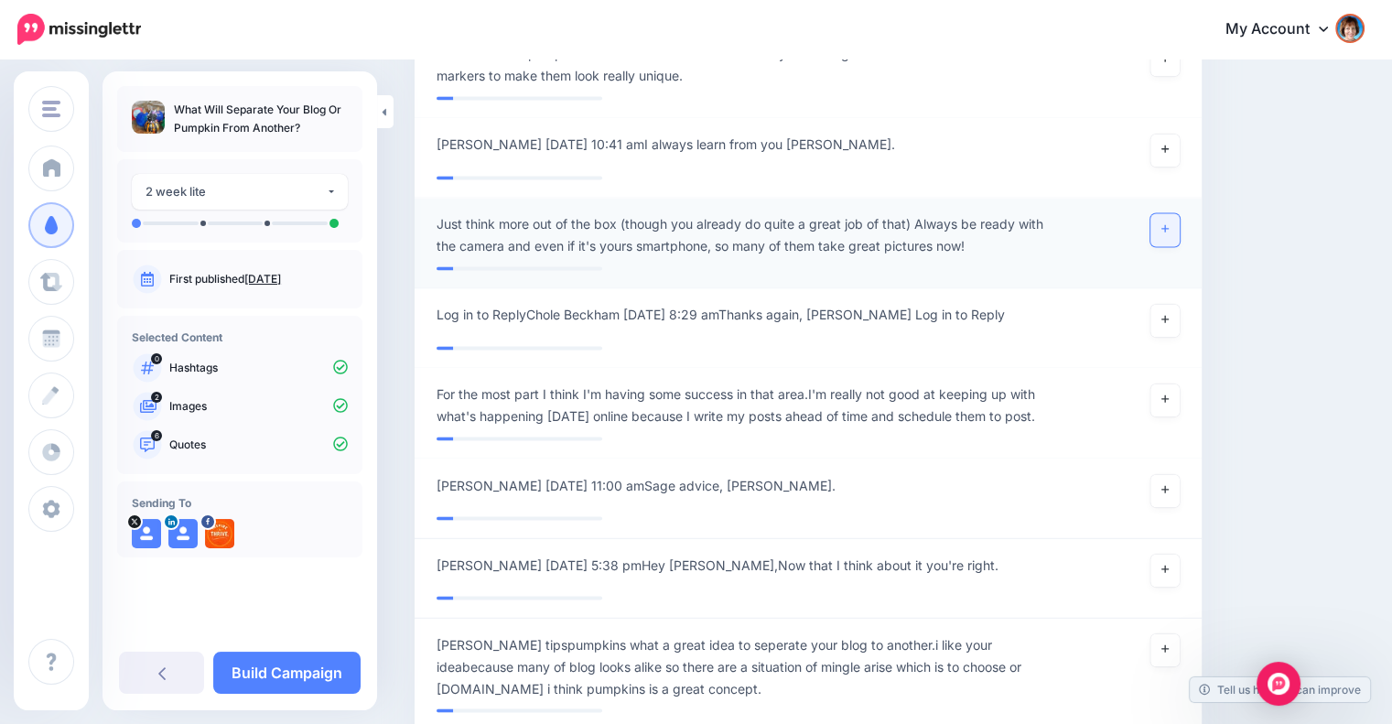
click at [1180, 245] on link at bounding box center [1164, 229] width 29 height 33
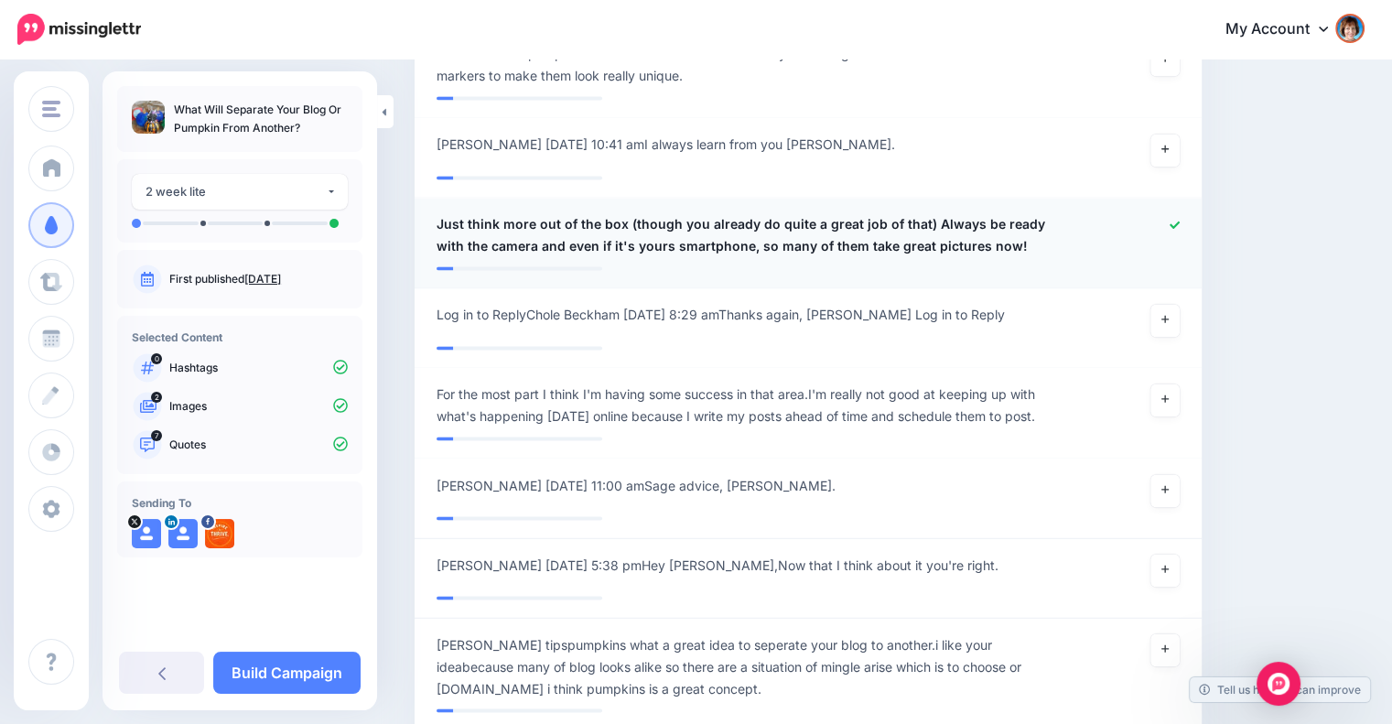
click at [632, 251] on span "Just think more out of the box (though you already do quite a great job of that…" at bounding box center [743, 235] width 615 height 44
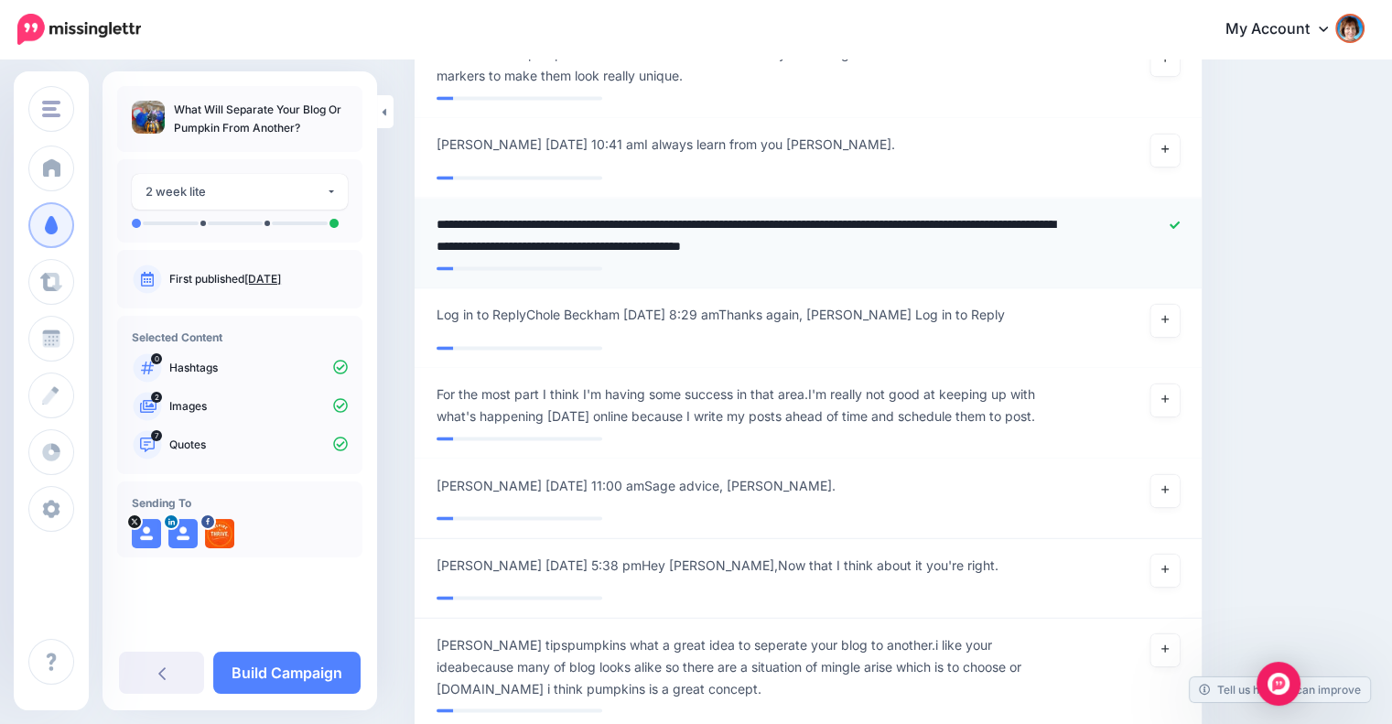
click at [629, 254] on textarea "**********" at bounding box center [748, 235] width 624 height 44
type textarea "**********"
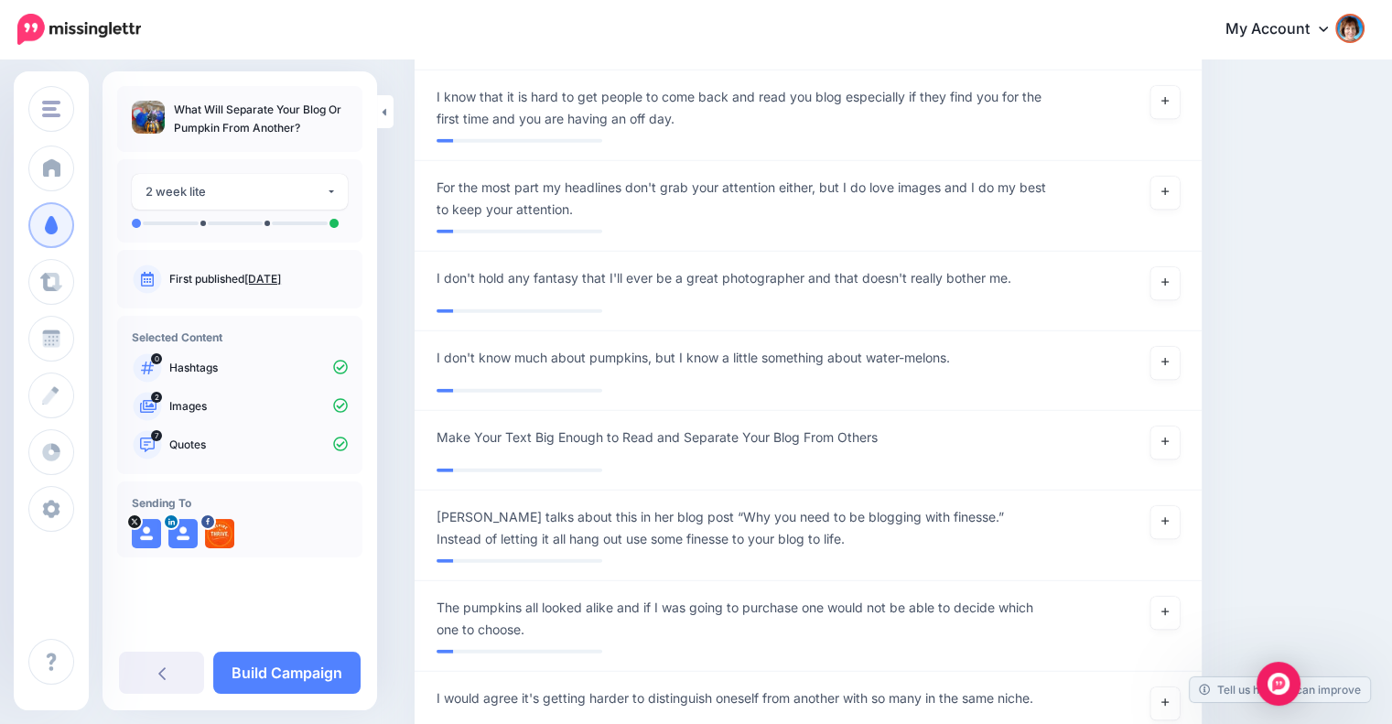
scroll to position [5143, 0]
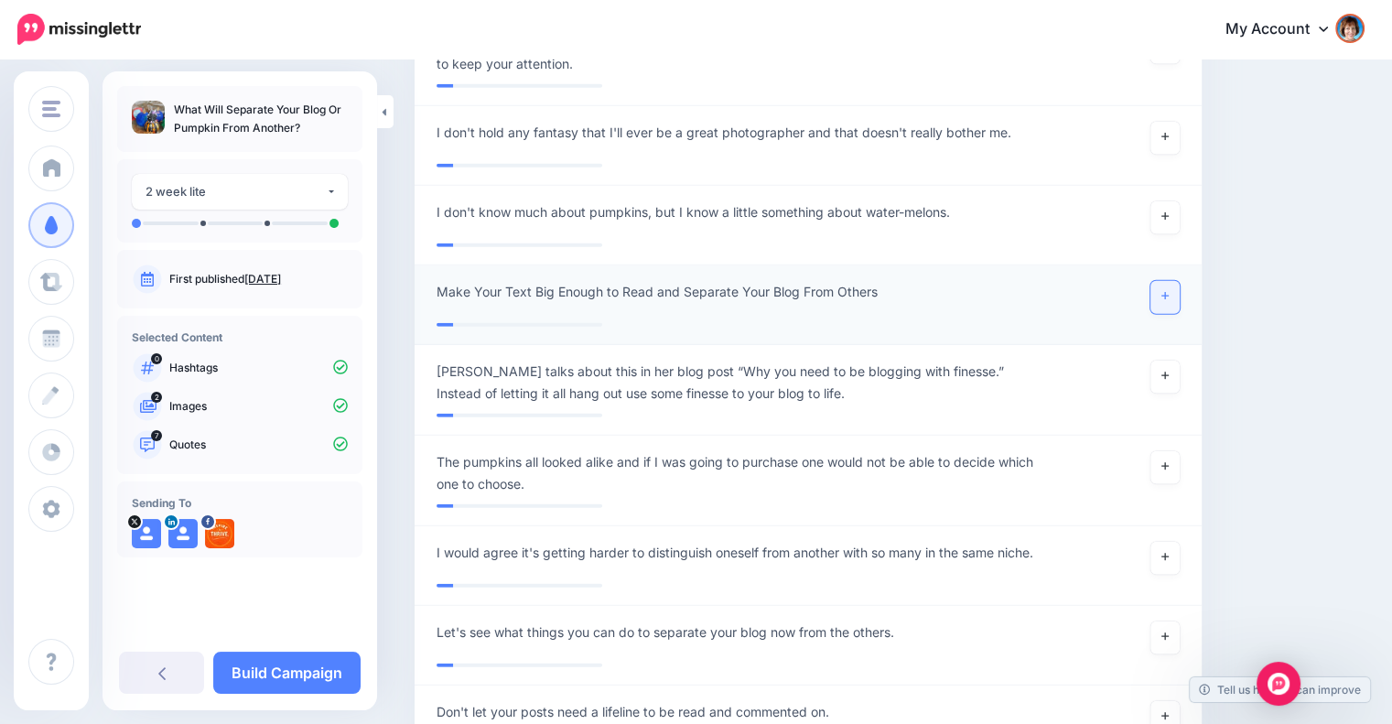
click at [1180, 307] on link at bounding box center [1164, 297] width 29 height 33
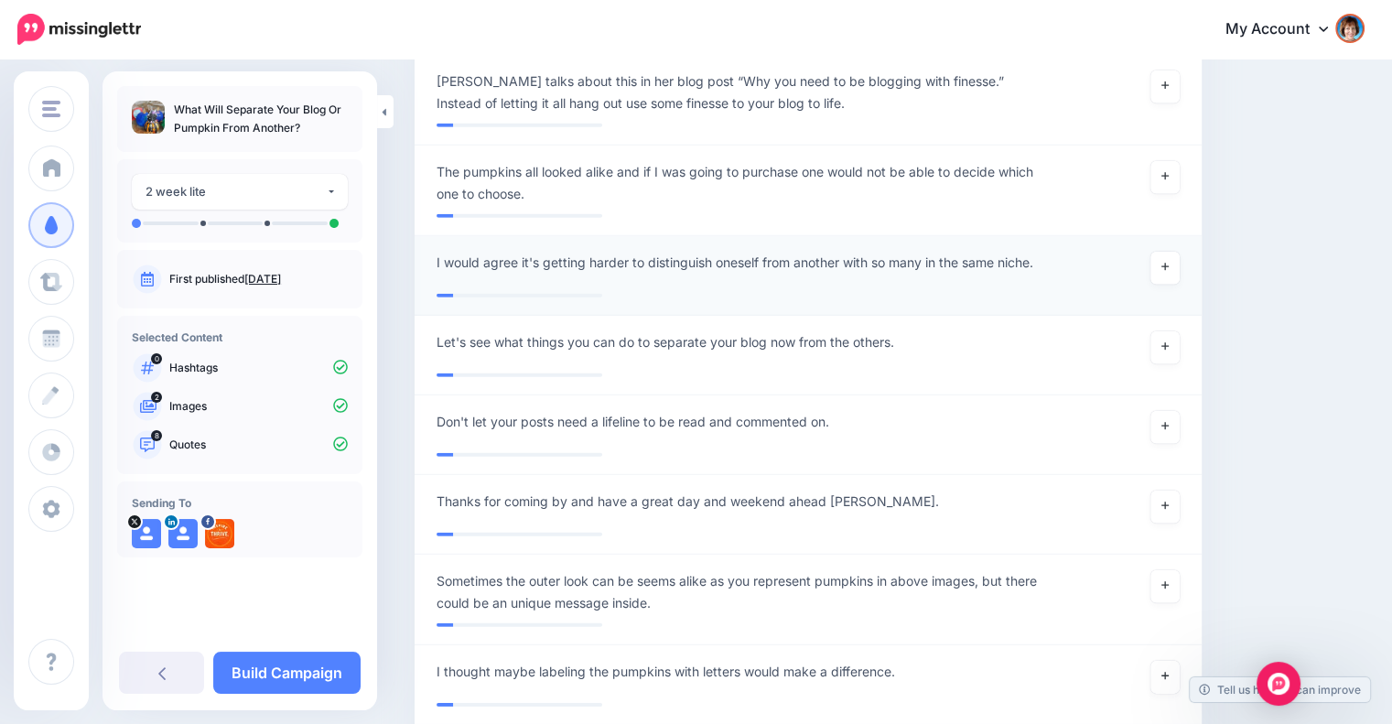
scroll to position [5448, 0]
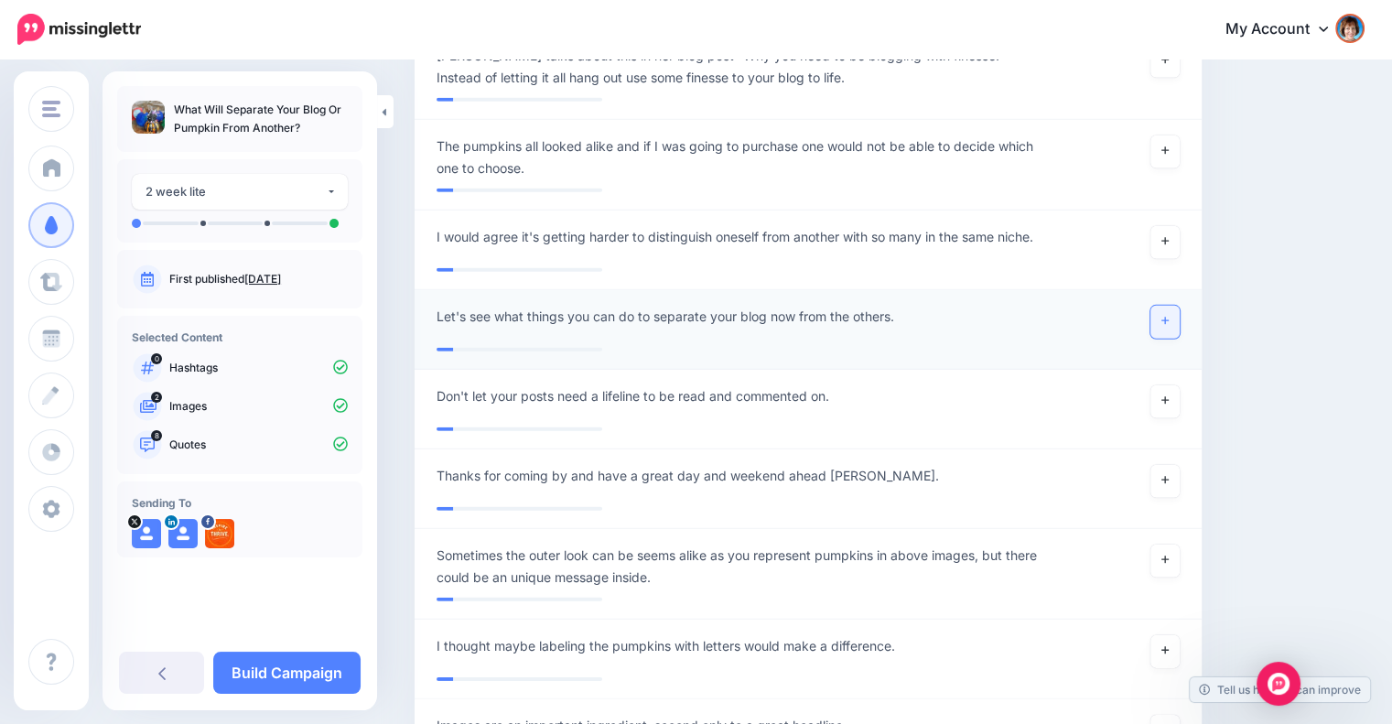
click at [1169, 326] on icon at bounding box center [1164, 321] width 7 height 10
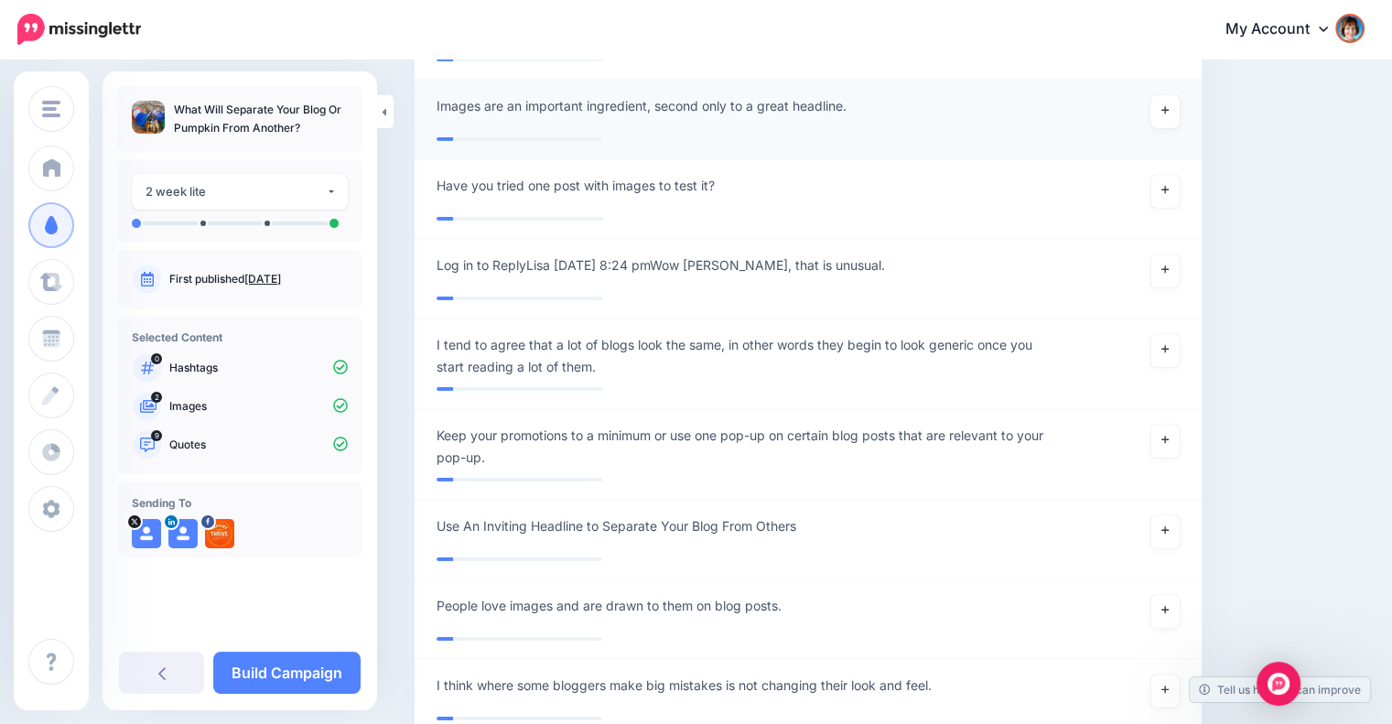
scroll to position [6212, 0]
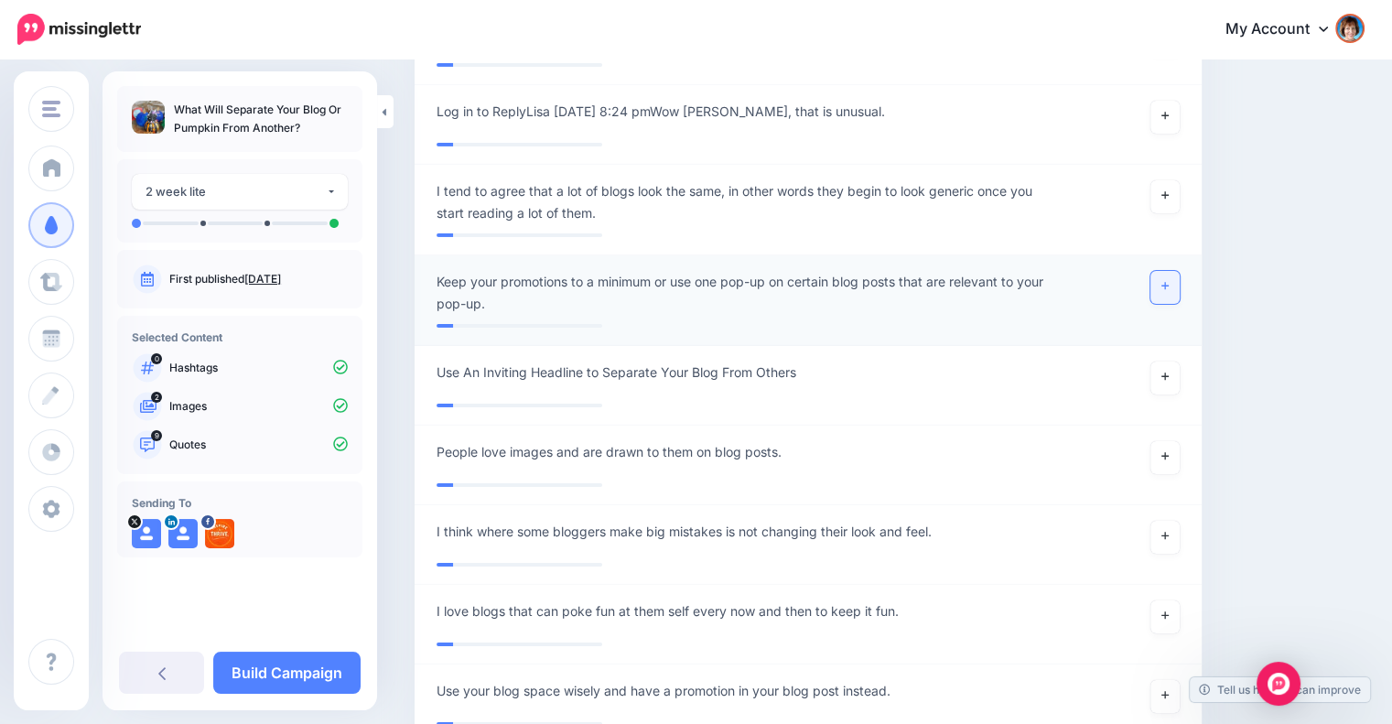
click at [1179, 301] on link at bounding box center [1164, 287] width 29 height 33
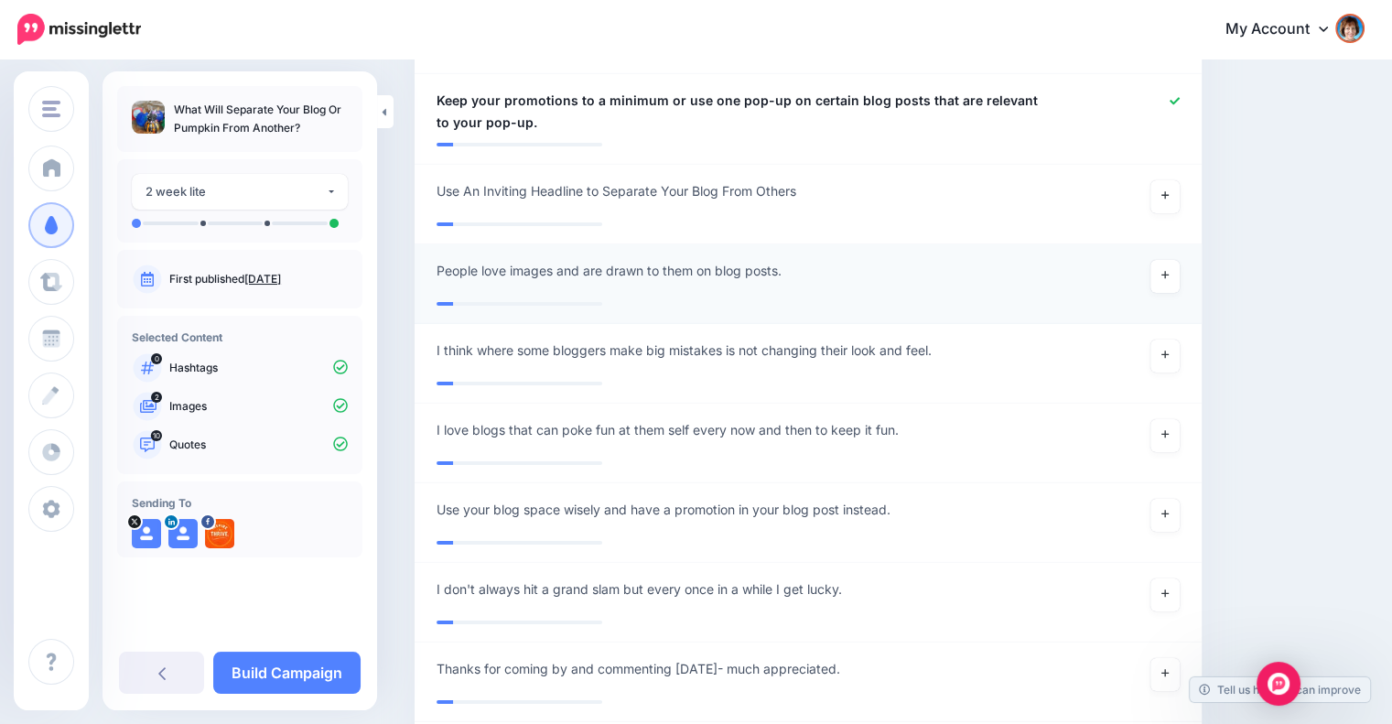
scroll to position [6515, 0]
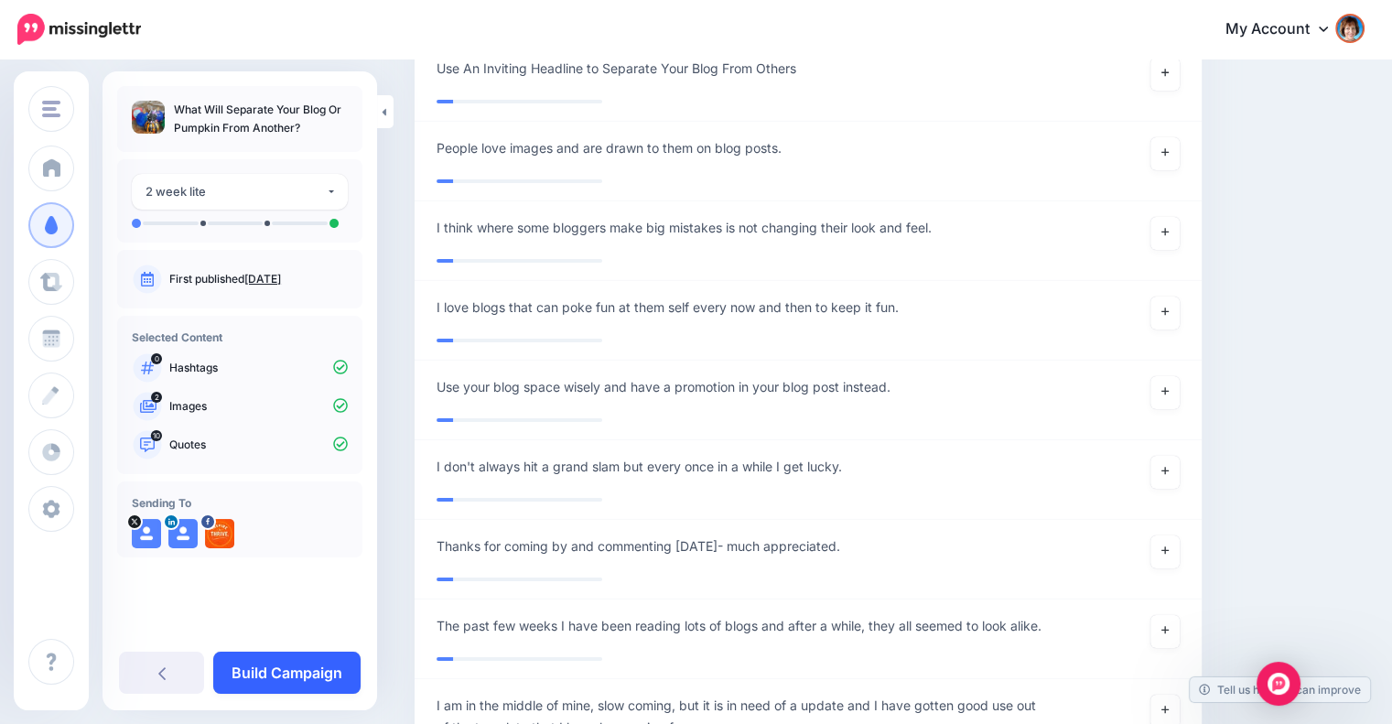
click at [306, 672] on link "Build Campaign" at bounding box center [286, 673] width 147 height 42
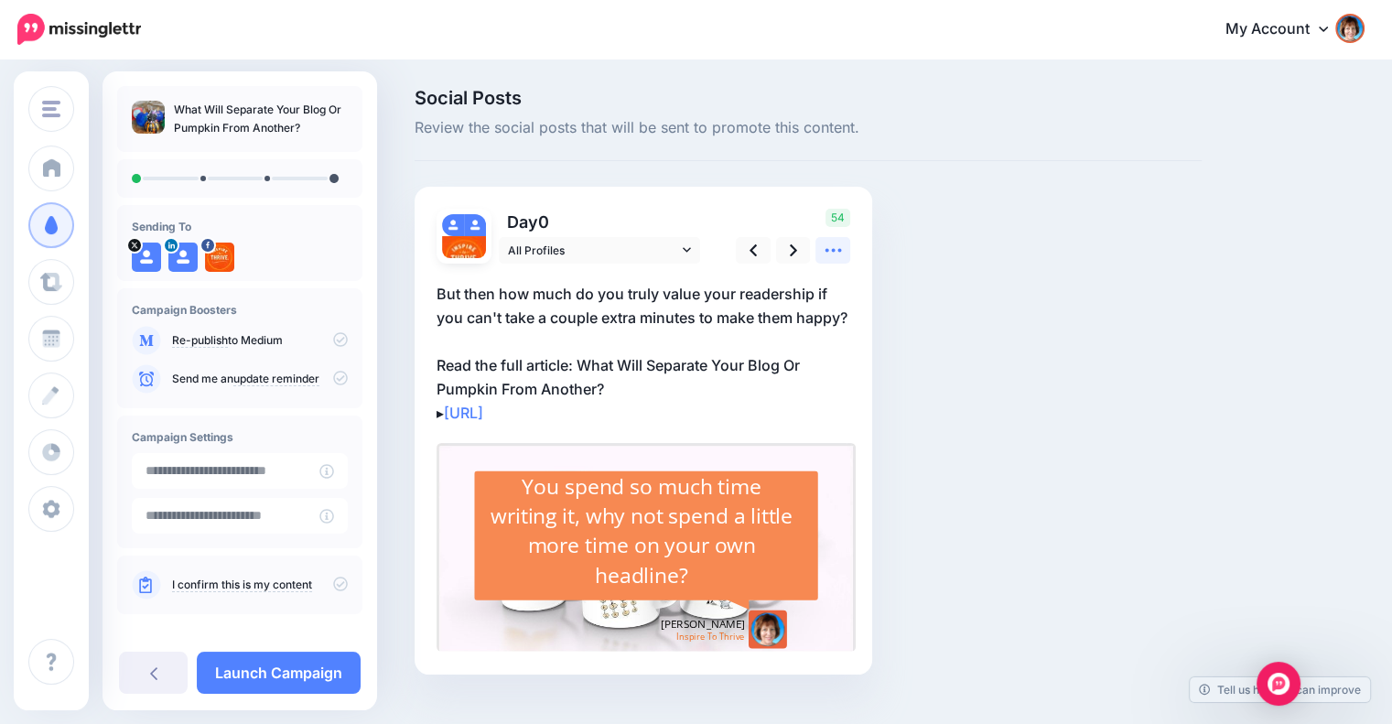
click at [824, 251] on icon at bounding box center [833, 250] width 19 height 19
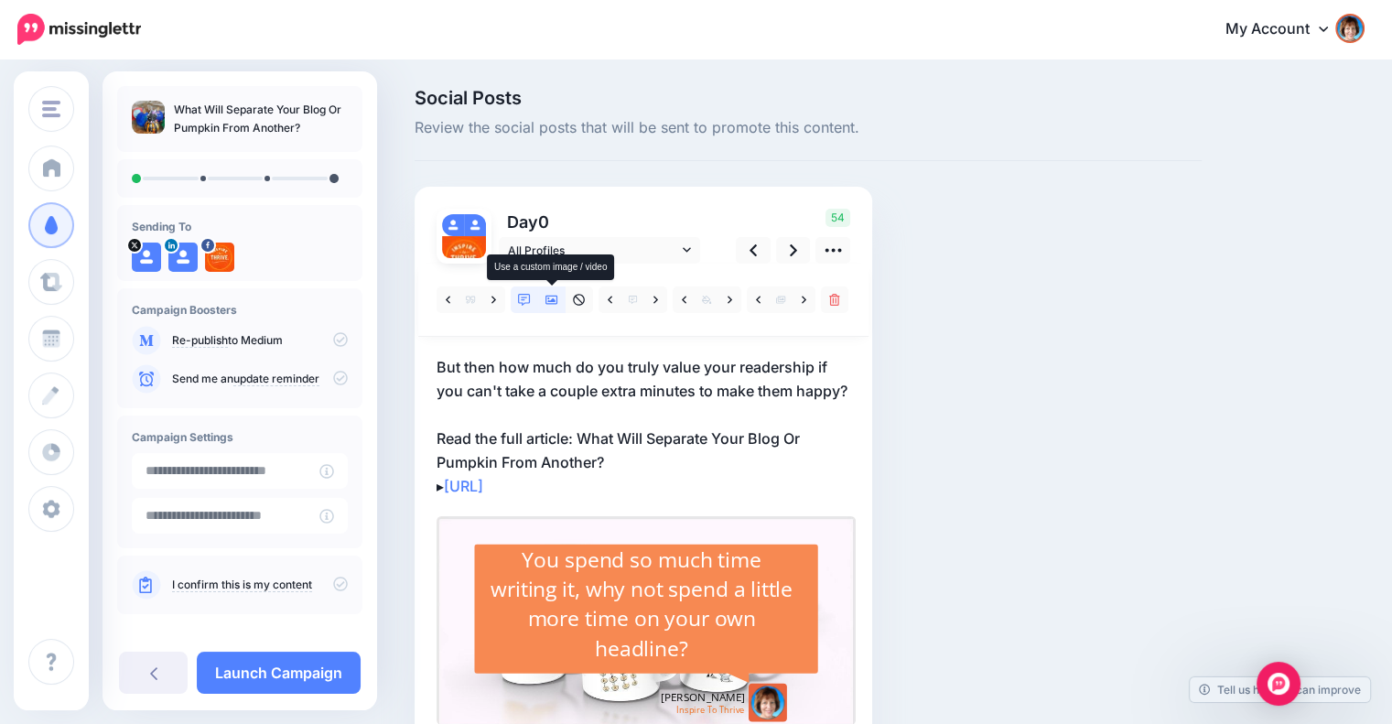
click at [549, 307] on link at bounding box center [551, 299] width 27 height 27
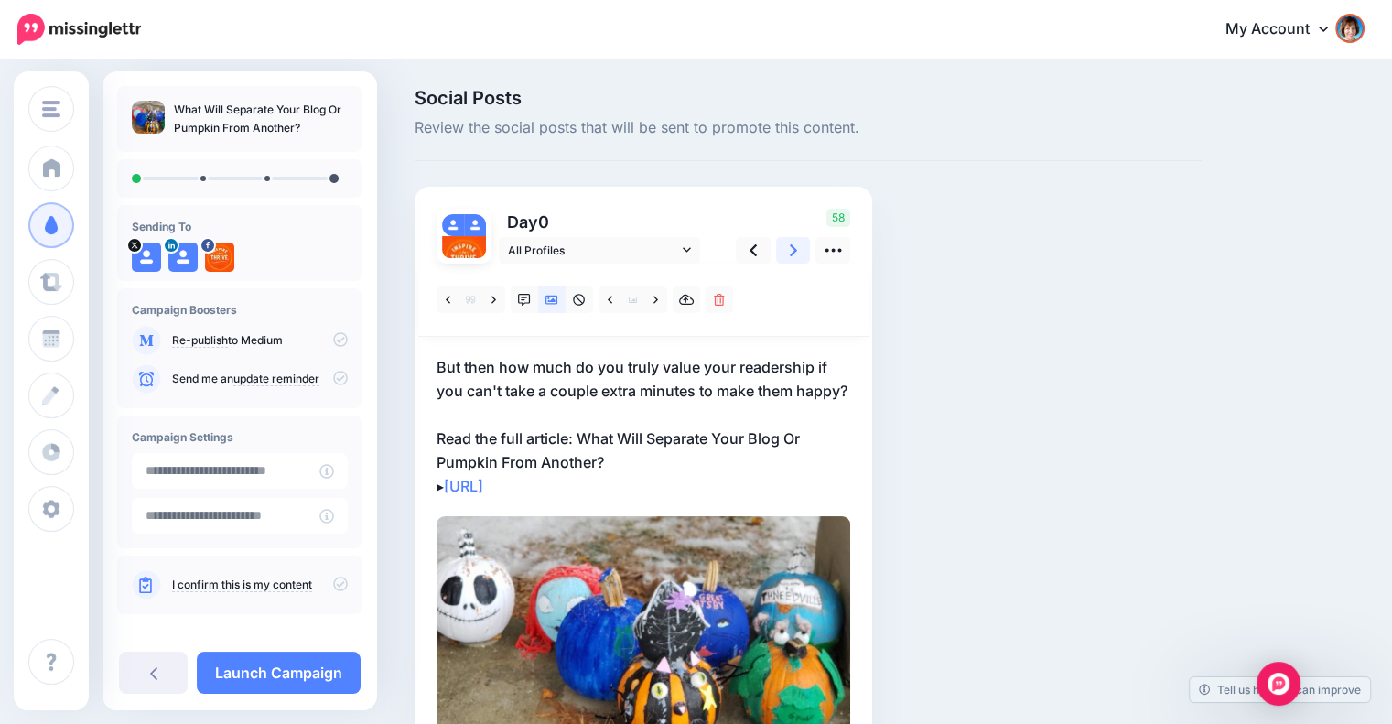
click at [786, 253] on link at bounding box center [793, 250] width 35 height 27
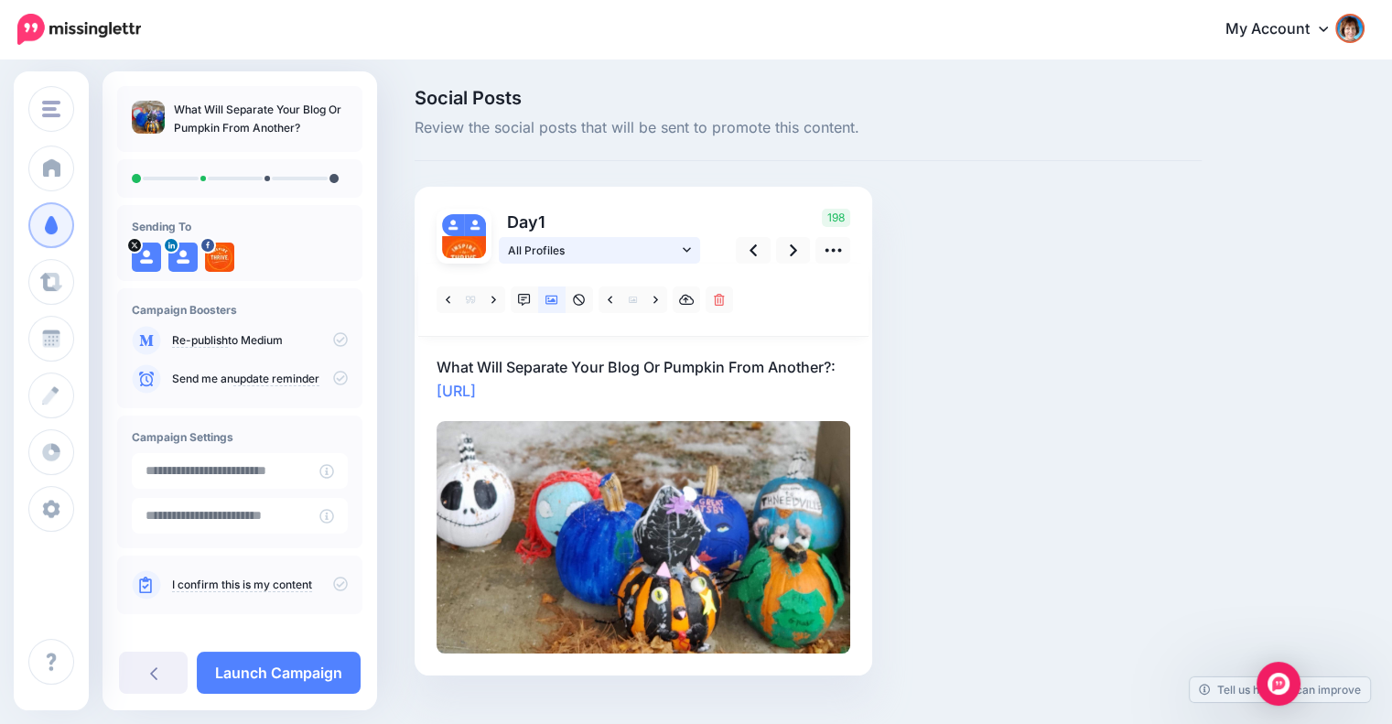
click at [690, 245] on icon at bounding box center [687, 249] width 8 height 13
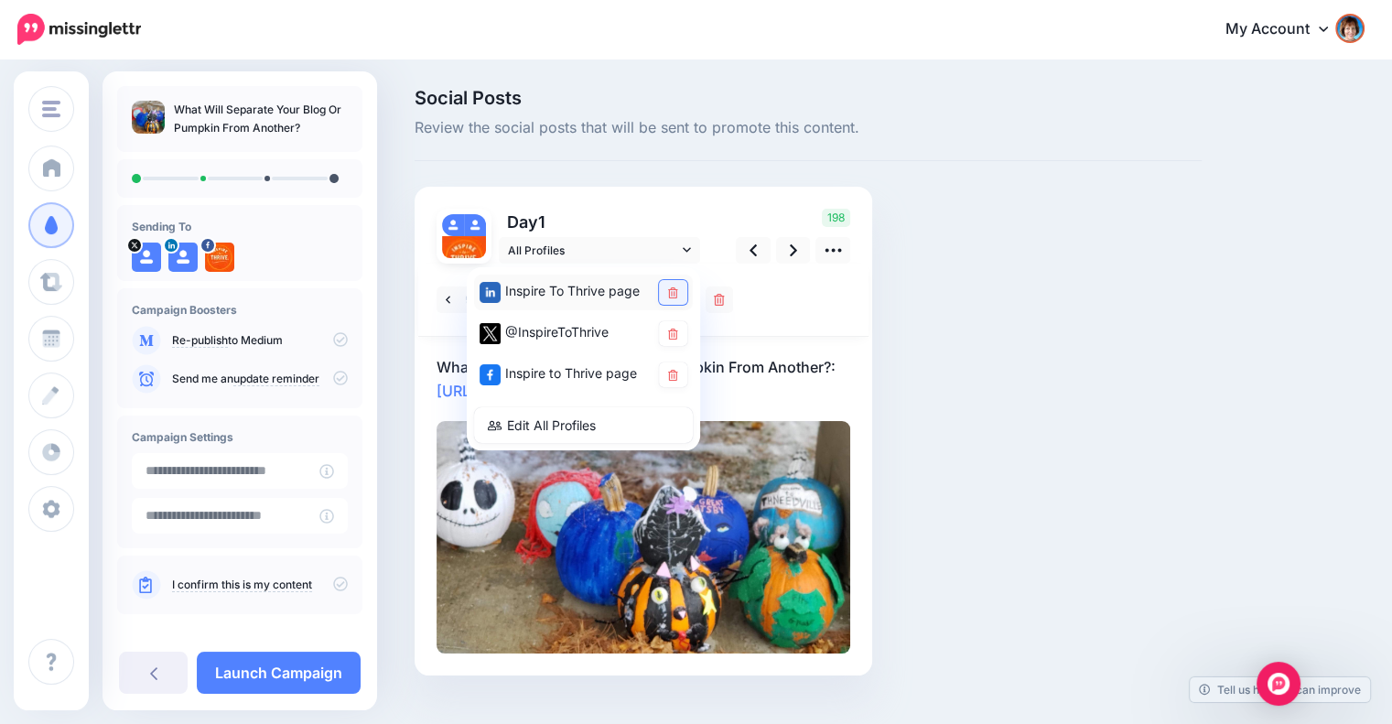
click at [670, 292] on icon at bounding box center [673, 292] width 10 height 11
click at [670, 373] on icon at bounding box center [673, 375] width 10 height 11
click at [954, 385] on div "Social Posts Review the social posts that will be sent to promote this content.…" at bounding box center [808, 409] width 814 height 641
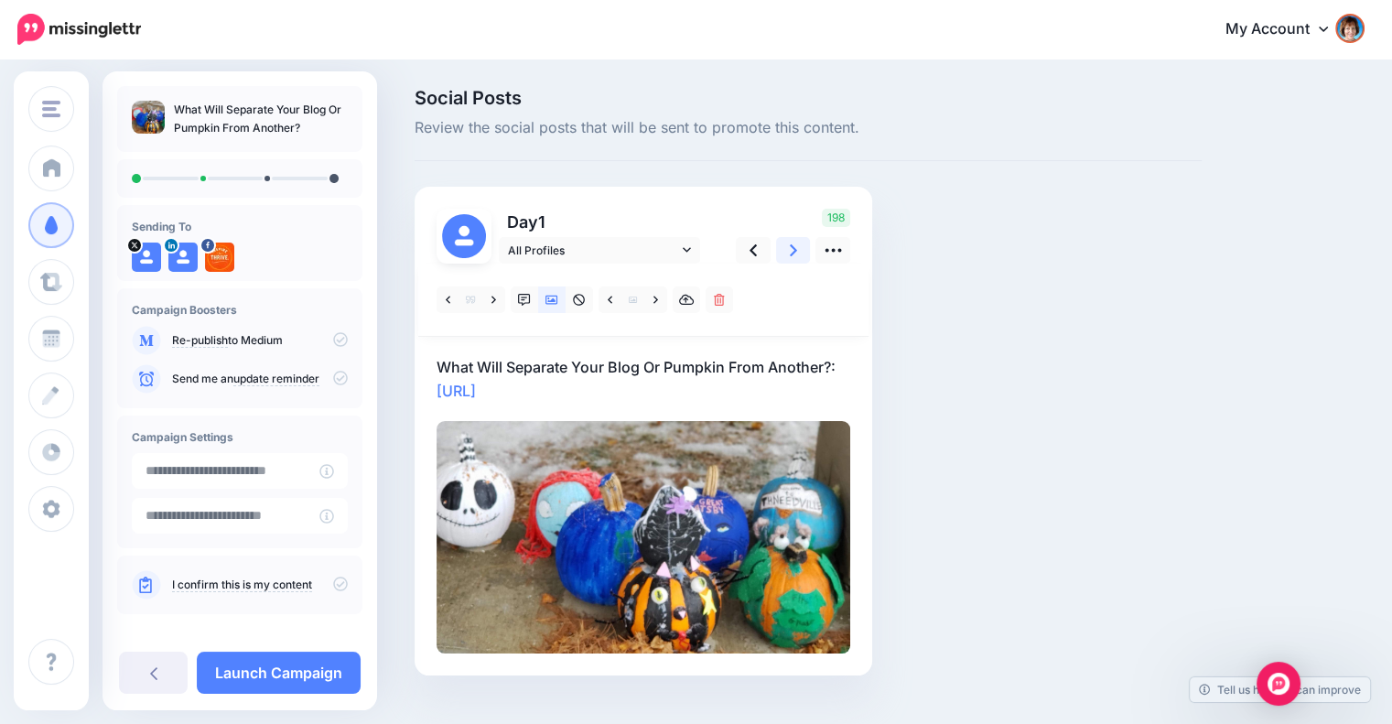
click at [799, 254] on link at bounding box center [793, 250] width 35 height 27
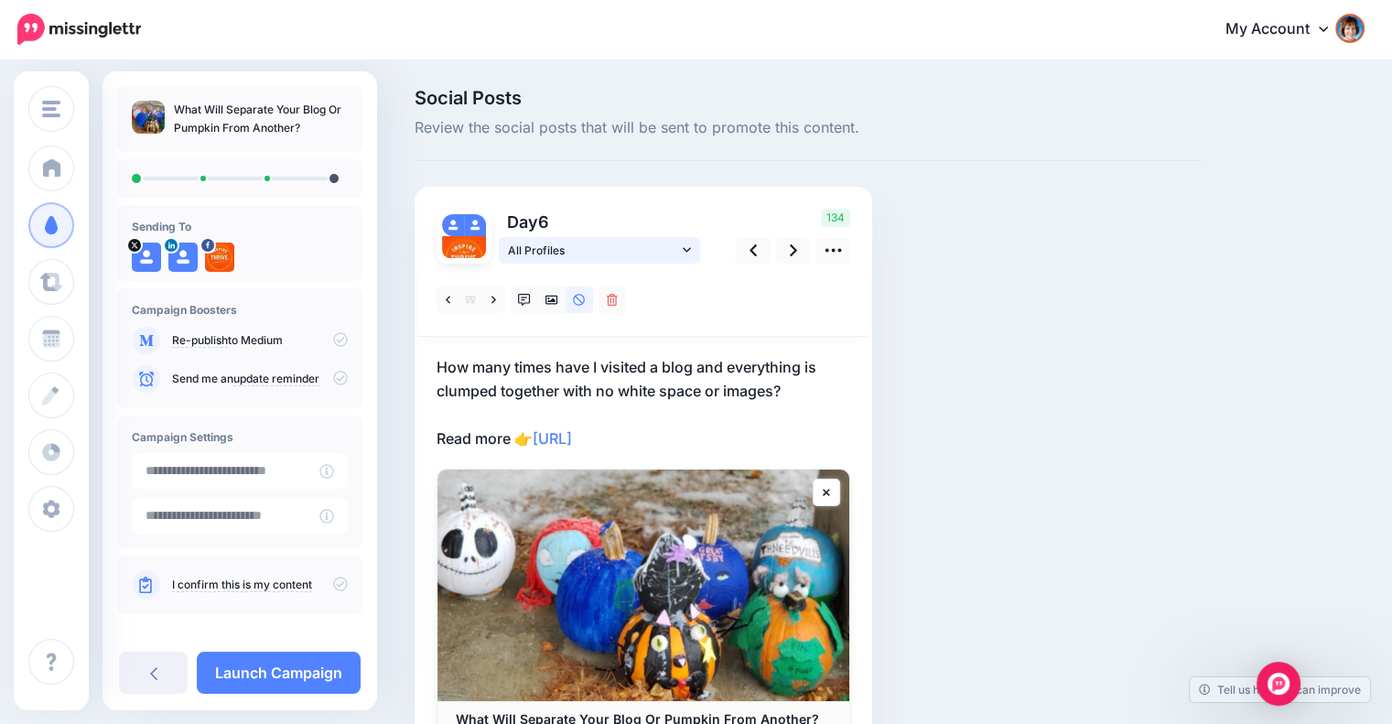
click at [695, 251] on link "All Profiles" at bounding box center [599, 250] width 201 height 27
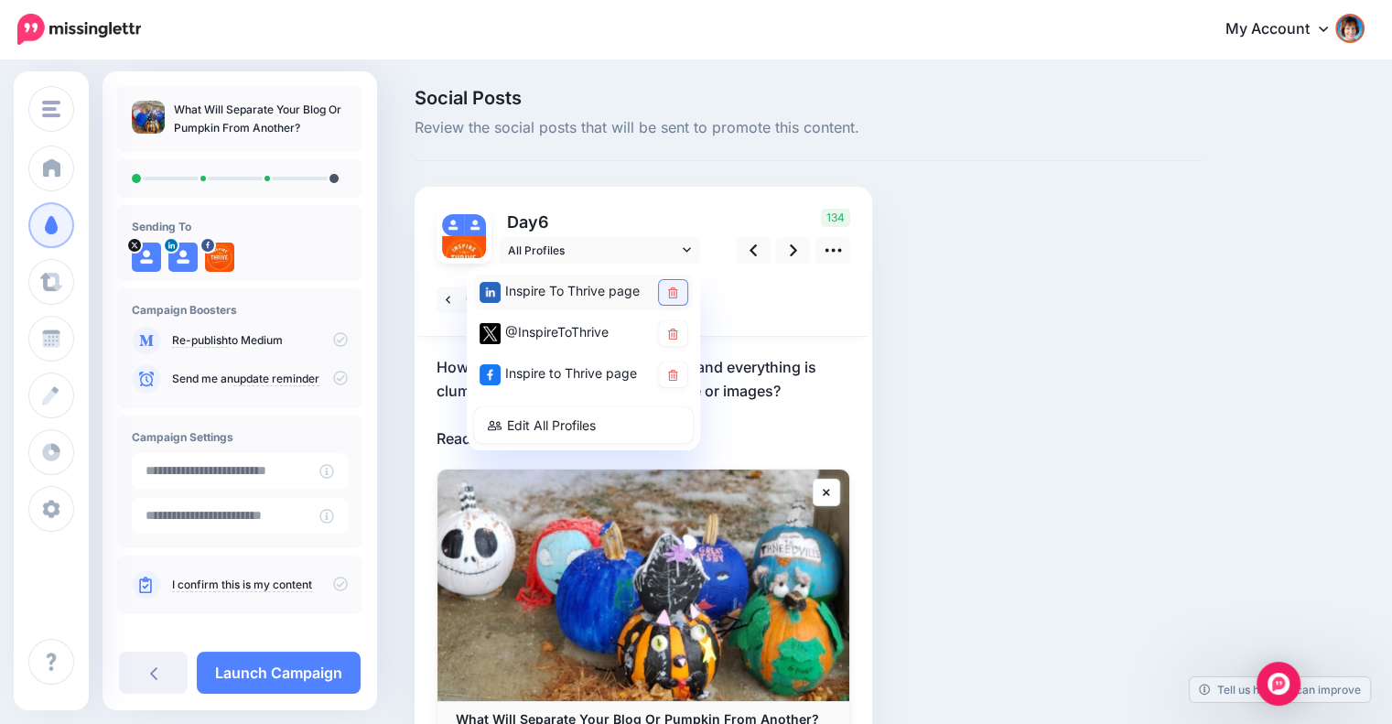
click at [673, 290] on icon at bounding box center [673, 292] width 10 height 11
click at [673, 372] on icon at bounding box center [673, 375] width 10 height 11
click at [791, 255] on icon at bounding box center [793, 250] width 7 height 12
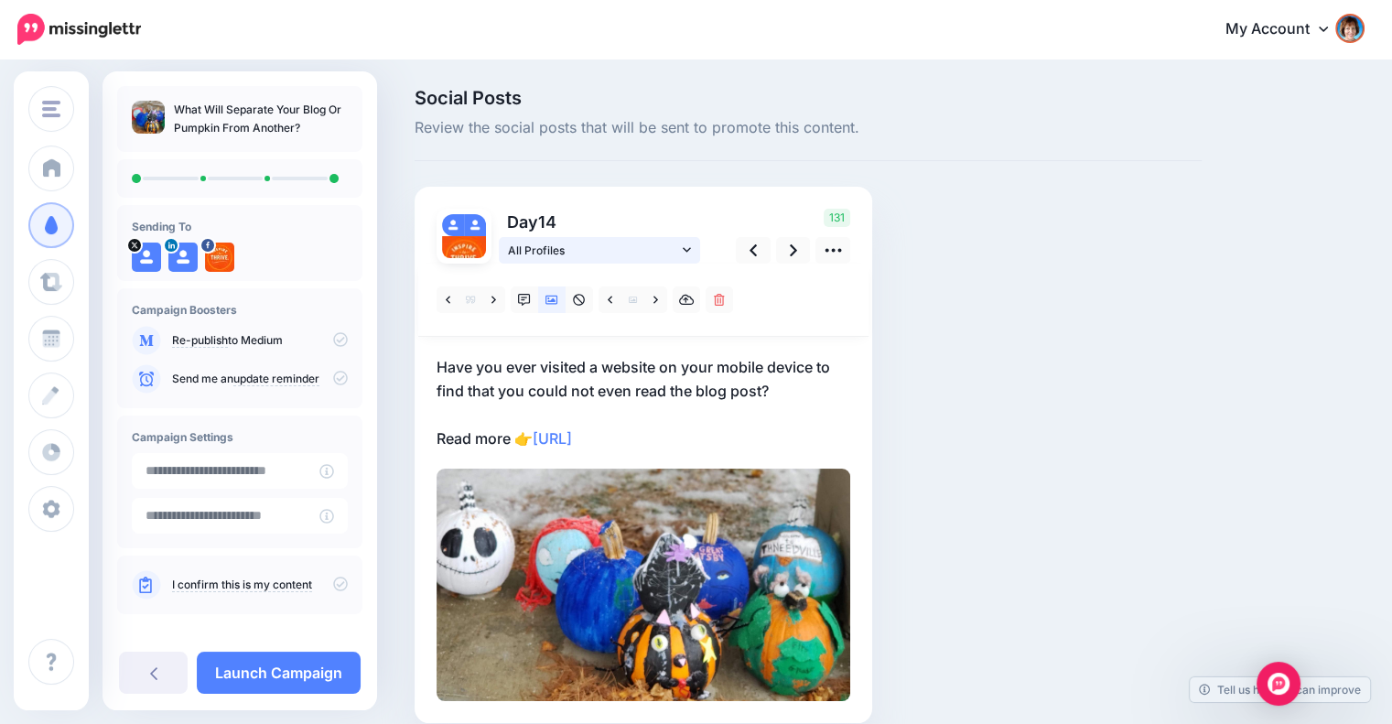
click at [680, 248] on link "All Profiles" at bounding box center [599, 250] width 201 height 27
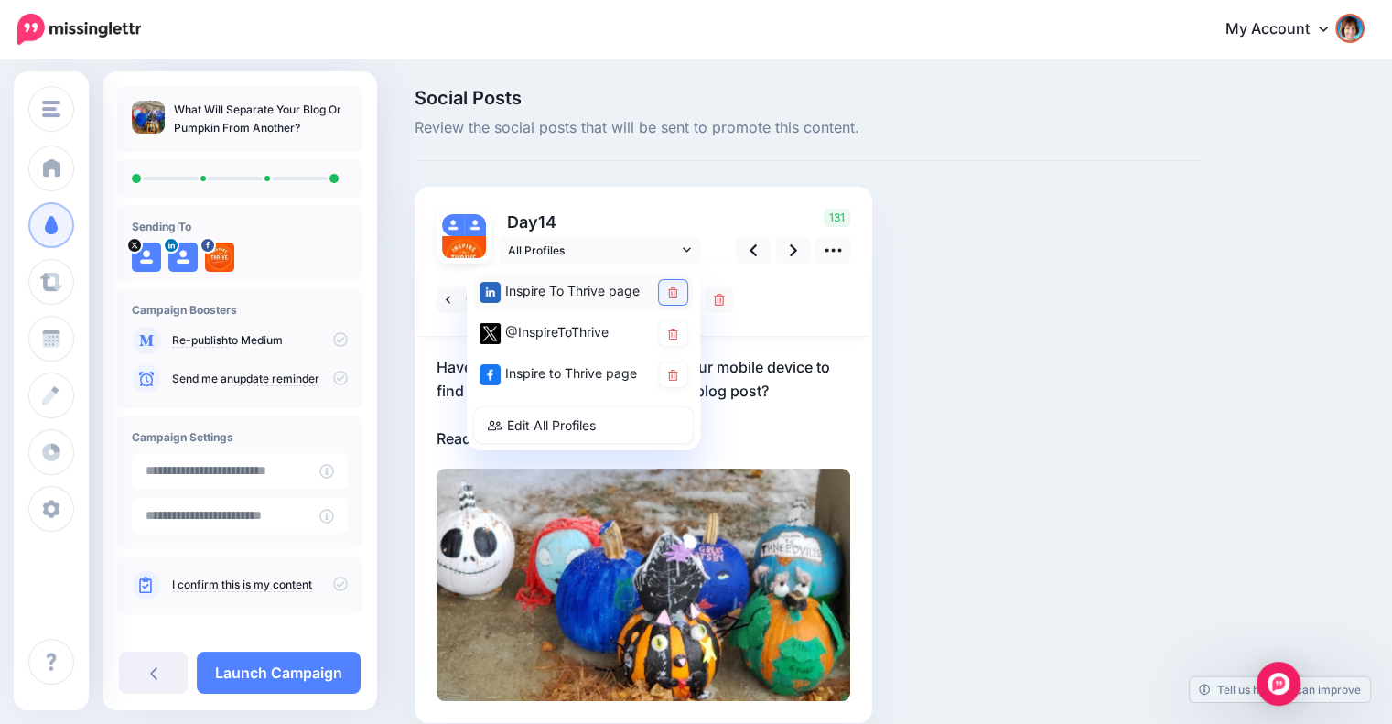
click at [663, 292] on link at bounding box center [673, 292] width 28 height 25
click at [670, 376] on icon at bounding box center [673, 375] width 10 height 11
click at [674, 292] on icon at bounding box center [672, 292] width 8 height 8
click at [908, 320] on div "Social Posts Review the social posts that will be sent to promote this content.…" at bounding box center [808, 433] width 814 height 689
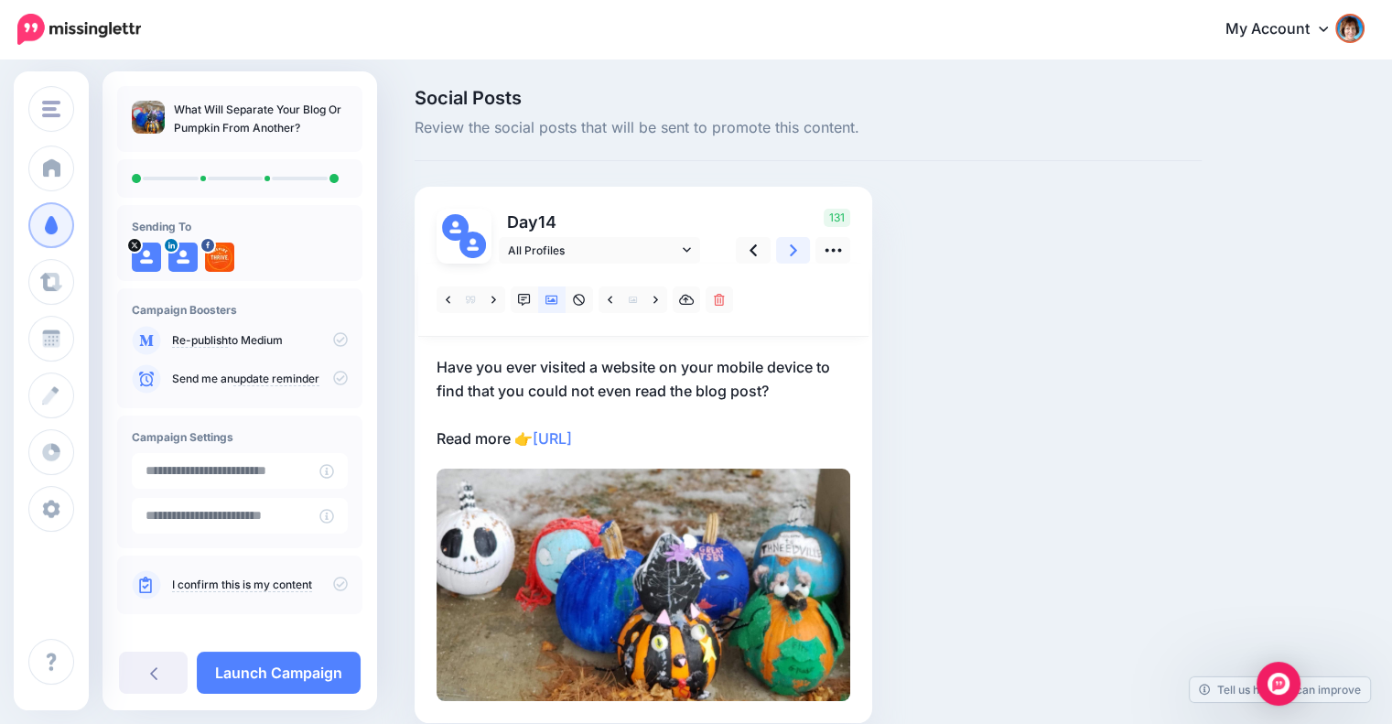
click at [793, 256] on icon at bounding box center [793, 250] width 7 height 19
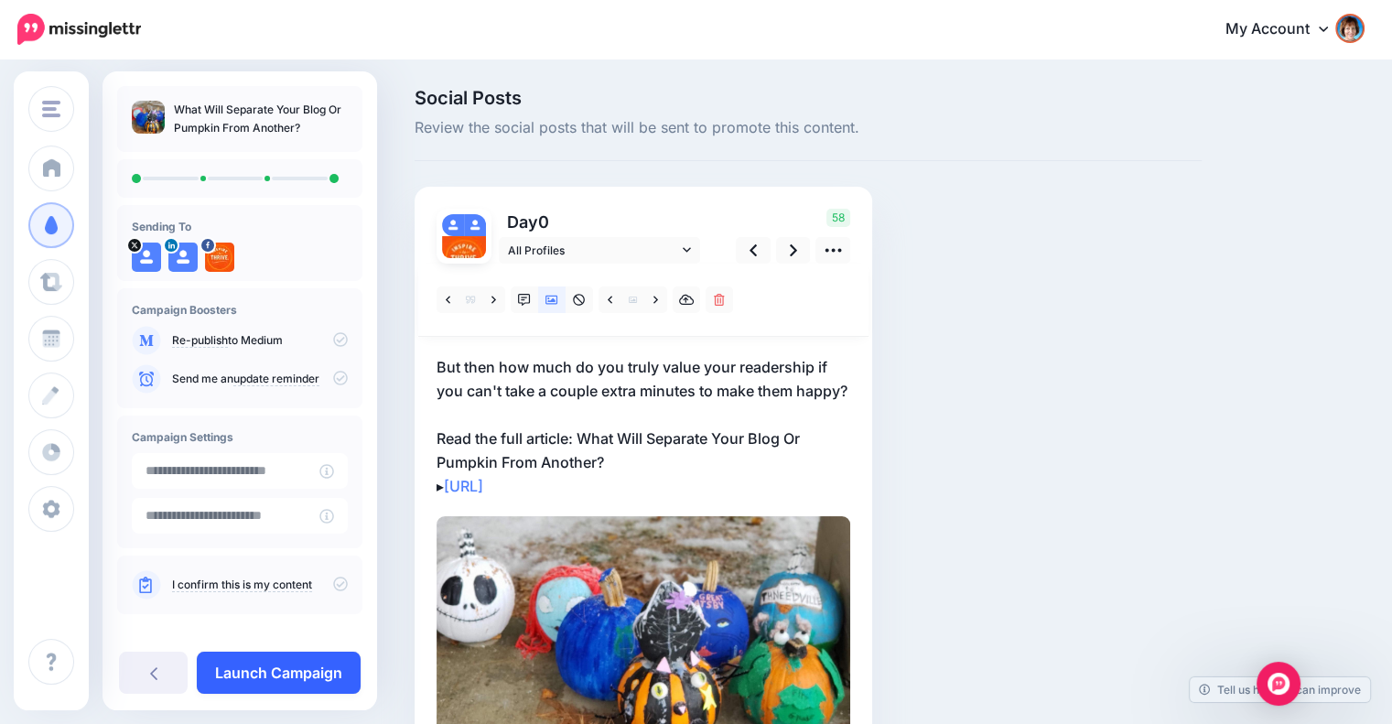
click at [306, 673] on link "Launch Campaign" at bounding box center [279, 673] width 164 height 42
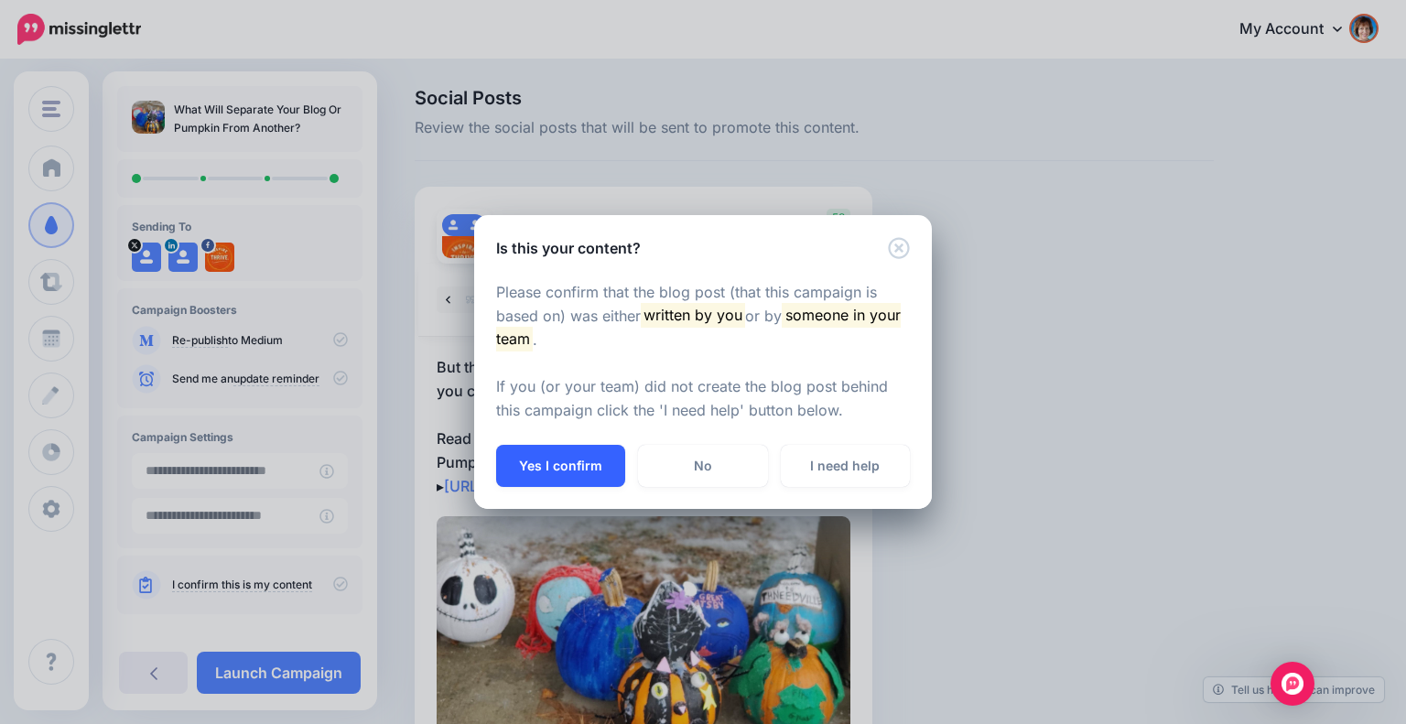
click at [587, 466] on button "Yes I confirm" at bounding box center [560, 466] width 129 height 42
